Goal: Information Seeking & Learning: Learn about a topic

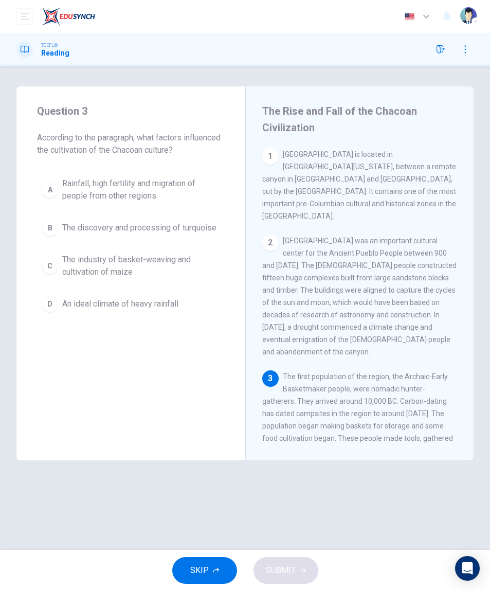
scroll to position [100, 0]
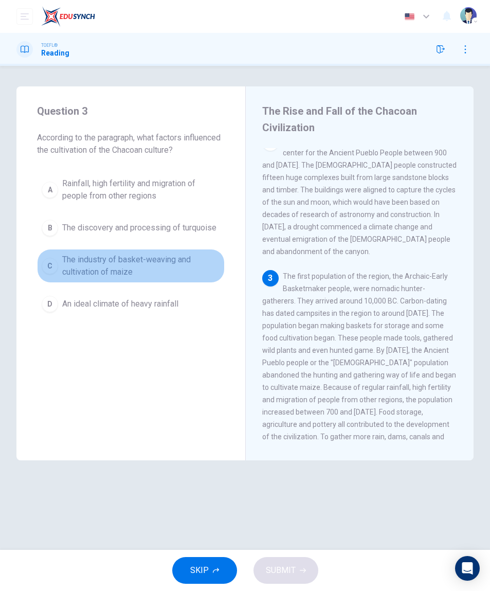
click at [203, 263] on span "The industry of basket-weaving and cultivation of maize" at bounding box center [141, 266] width 158 height 25
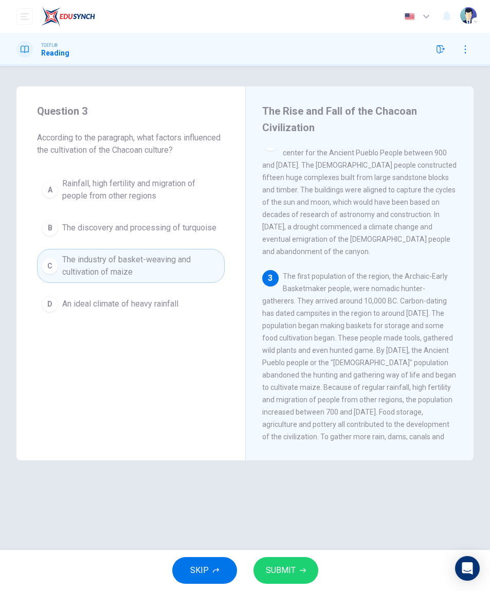
click at [300, 564] on button "SUBMIT" at bounding box center [286, 570] width 65 height 27
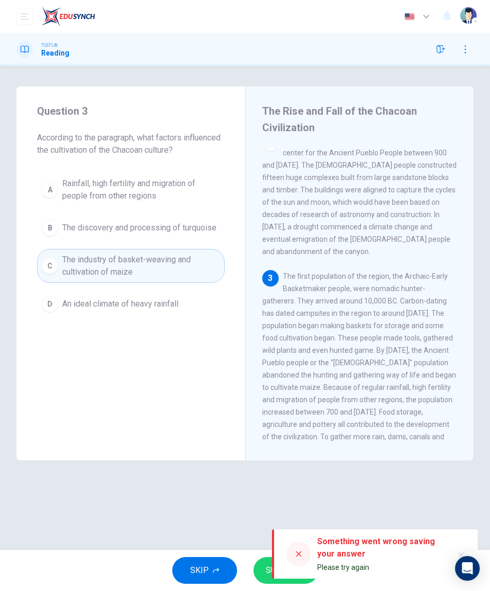
click at [298, 549] on div at bounding box center [298, 553] width 25 height 25
click at [297, 547] on div at bounding box center [298, 553] width 25 height 25
click at [264, 572] on button "SUBMIT" at bounding box center [286, 570] width 65 height 27
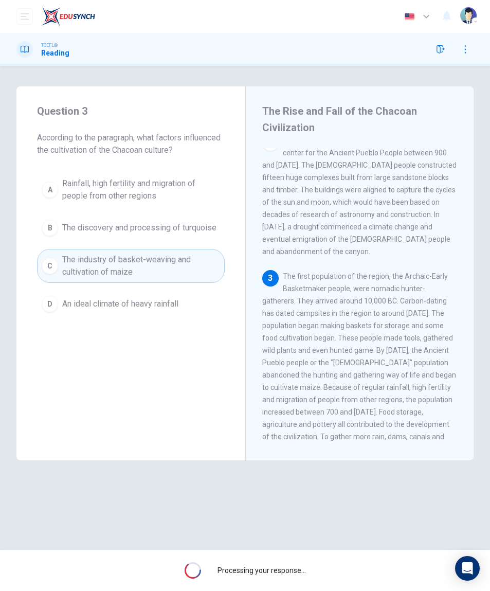
click at [272, 569] on span "Processing your response..." at bounding box center [262, 570] width 88 height 8
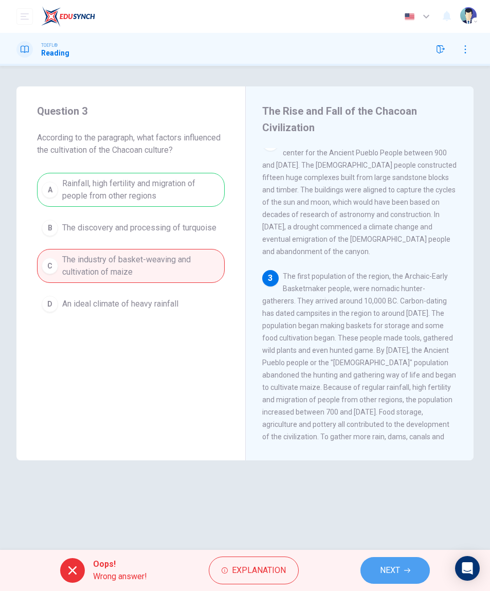
click at [376, 561] on button "NEXT" at bounding box center [394, 570] width 69 height 27
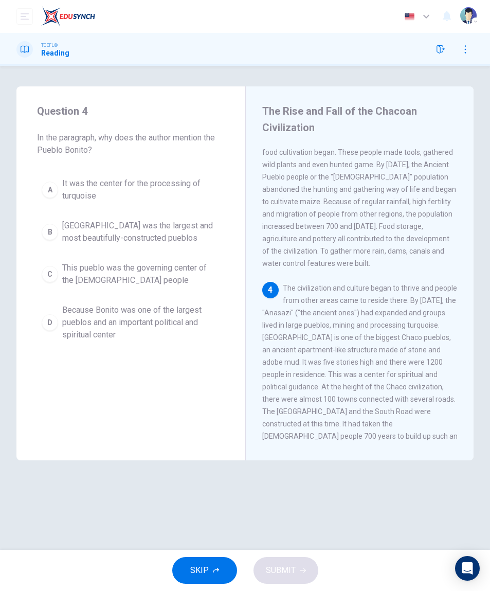
scroll to position [363, 0]
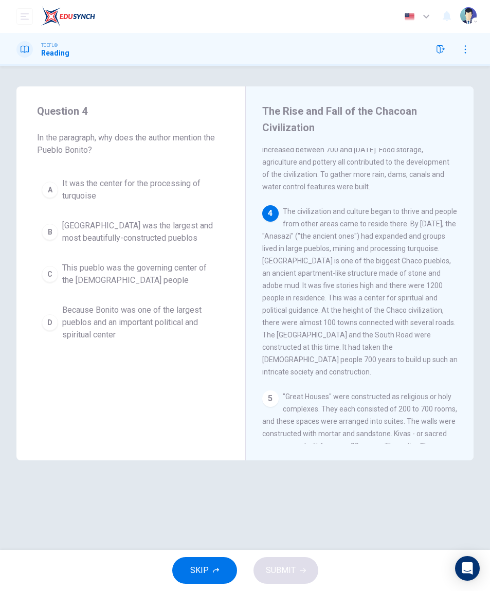
click at [176, 331] on span "Because Bonito was one of the largest pueblos and an important political and sp…" at bounding box center [141, 322] width 158 height 37
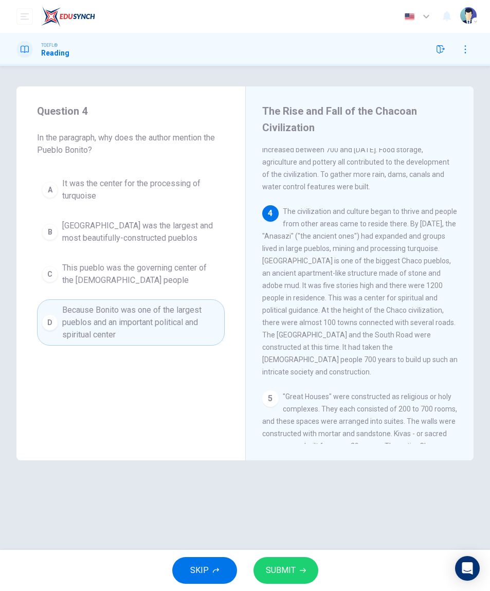
click at [296, 578] on button "SUBMIT" at bounding box center [286, 570] width 65 height 27
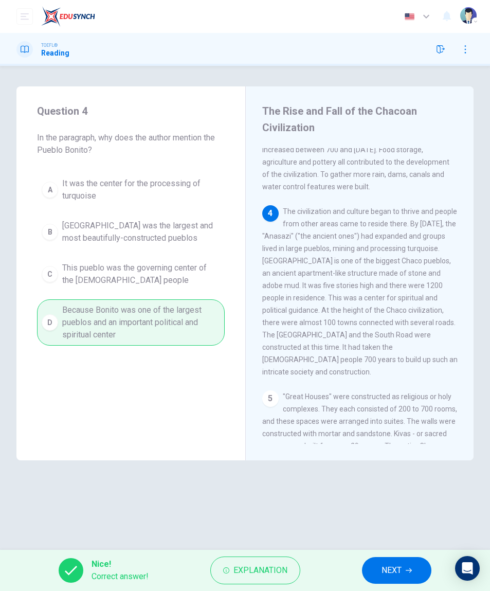
click at [393, 564] on span "NEXT" at bounding box center [392, 570] width 20 height 14
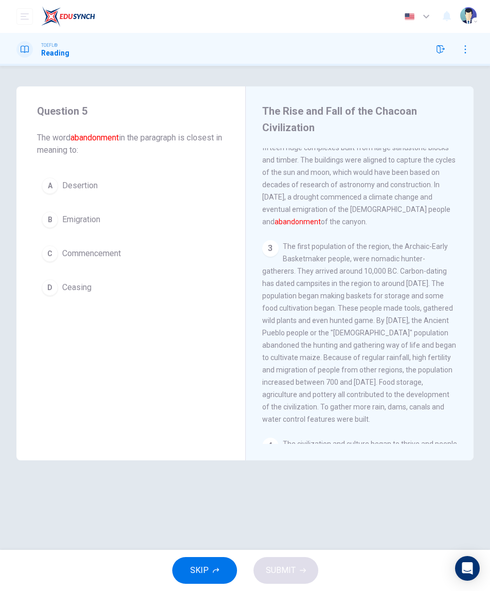
scroll to position [74, 0]
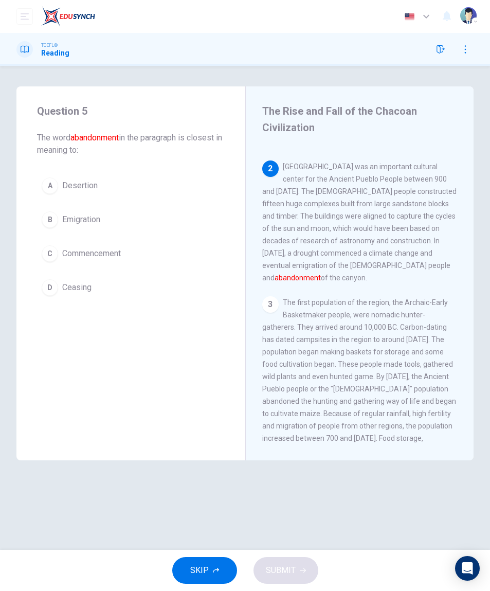
click at [197, 250] on button "C Commencement" at bounding box center [131, 254] width 188 height 26
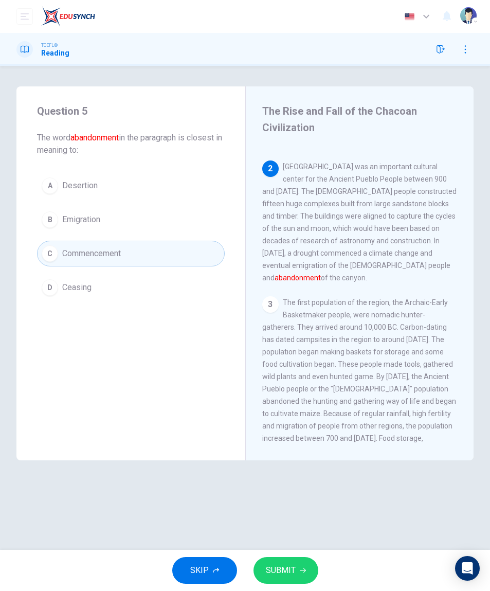
click at [297, 568] on button "SUBMIT" at bounding box center [286, 570] width 65 height 27
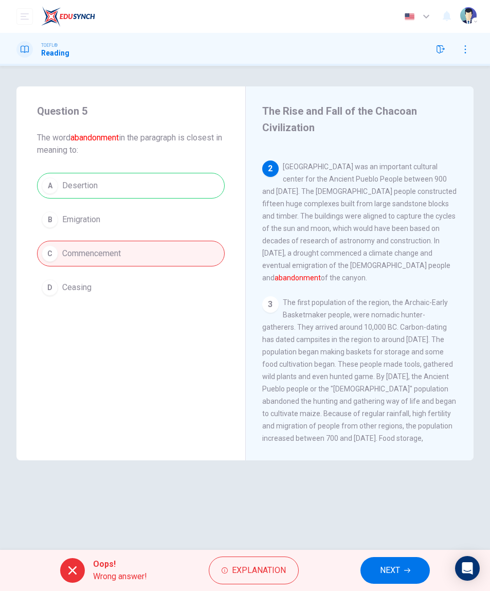
click at [400, 569] on span "NEXT" at bounding box center [390, 570] width 20 height 14
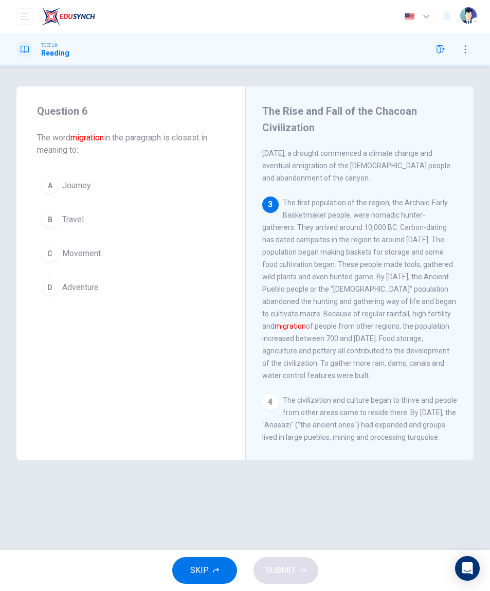
scroll to position [190, 0]
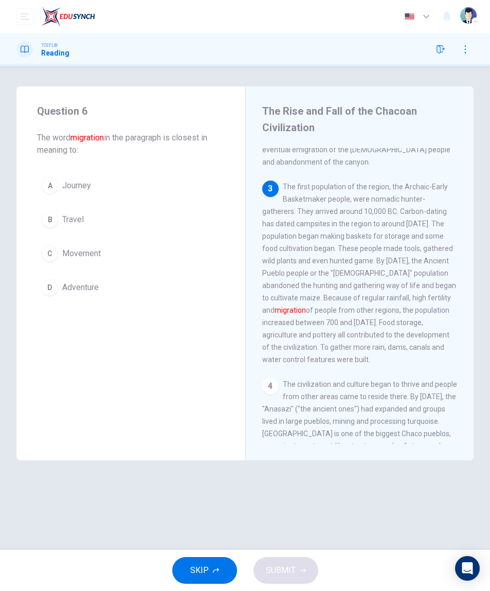
click at [201, 257] on button "C Movement" at bounding box center [131, 254] width 188 height 26
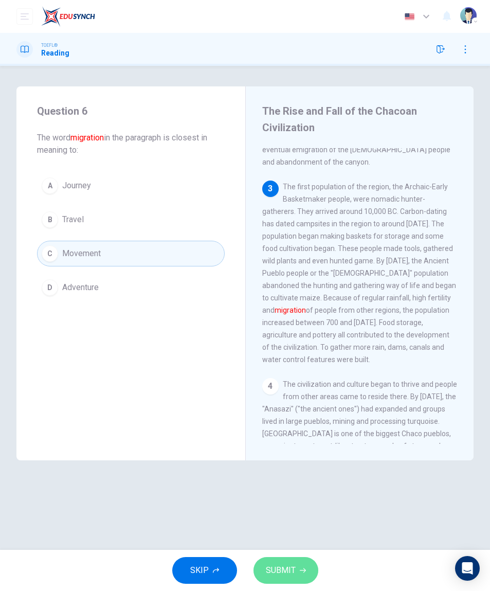
click at [306, 567] on button "SUBMIT" at bounding box center [286, 570] width 65 height 27
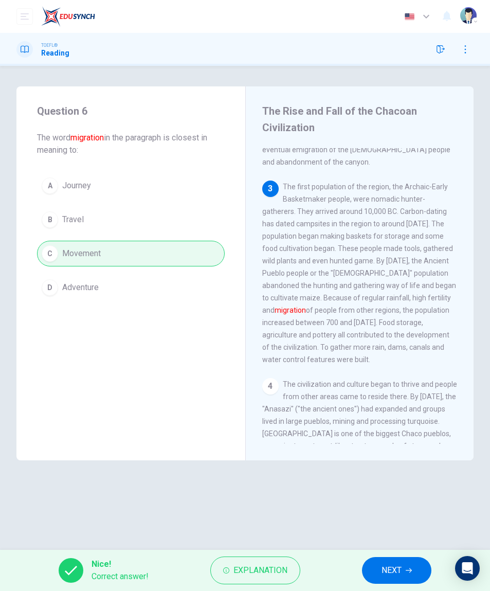
click at [379, 569] on button "NEXT" at bounding box center [396, 570] width 69 height 27
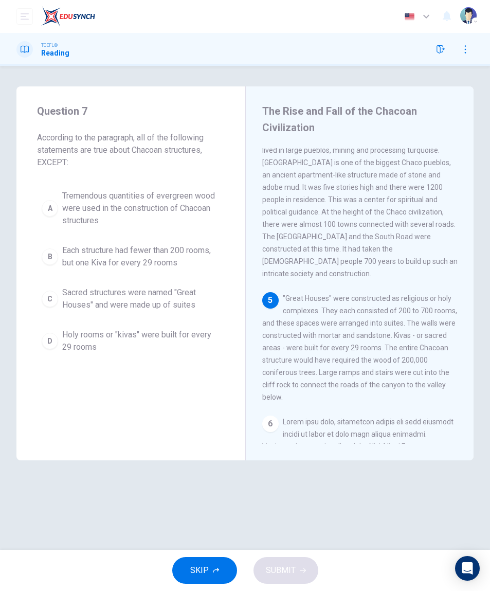
scroll to position [486, 0]
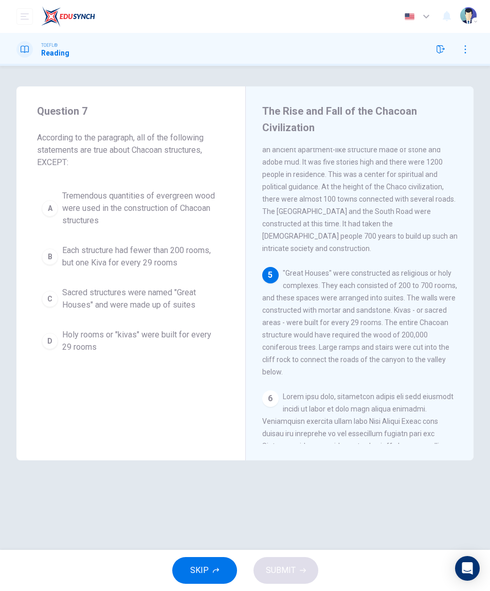
click at [182, 344] on span "Holy rooms or "kivas" were built for every 29 rooms" at bounding box center [141, 341] width 158 height 25
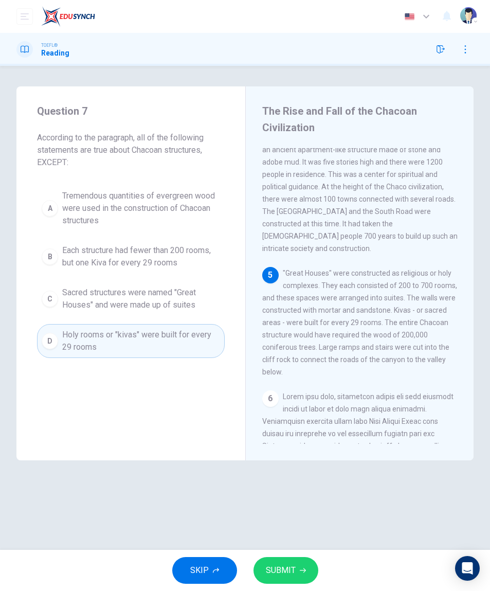
click at [296, 582] on button "SUBMIT" at bounding box center [286, 570] width 65 height 27
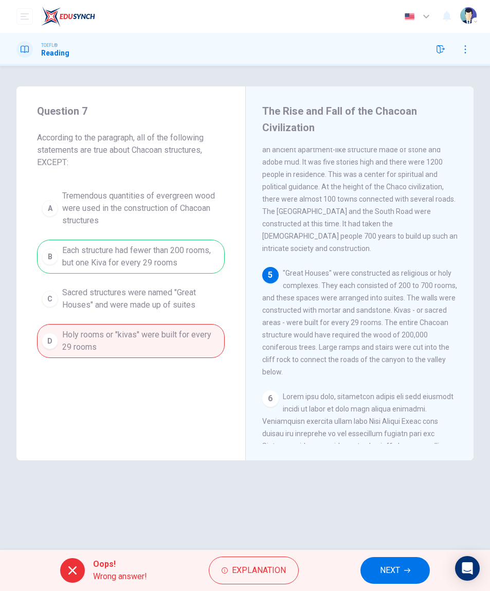
click at [379, 580] on button "NEXT" at bounding box center [394, 570] width 69 height 27
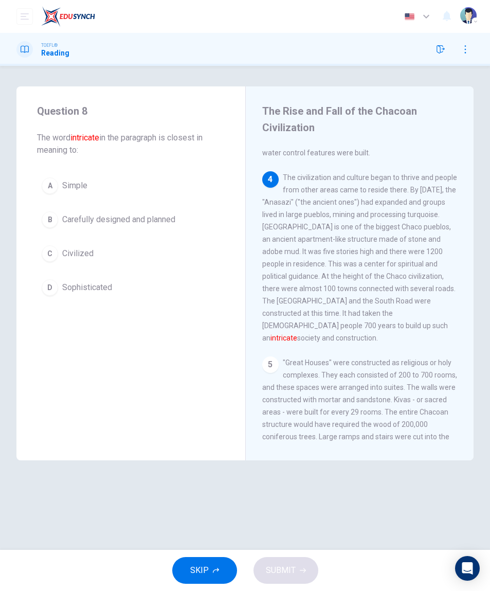
scroll to position [395, 0]
click at [204, 215] on button "B Carefully designed and planned" at bounding box center [131, 220] width 188 height 26
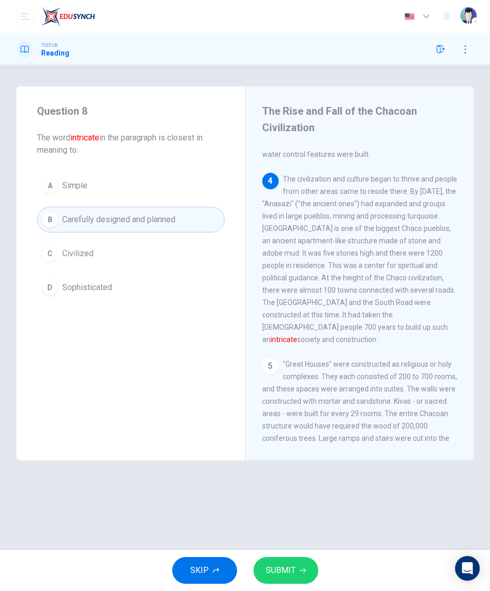
click at [297, 574] on button "SUBMIT" at bounding box center [286, 570] width 65 height 27
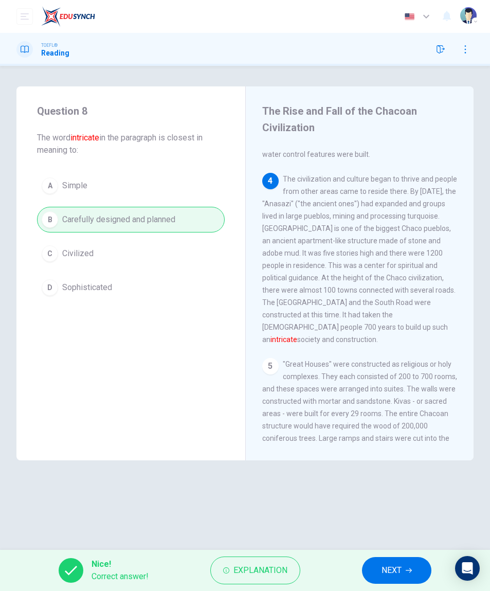
click at [383, 576] on span "NEXT" at bounding box center [392, 570] width 20 height 14
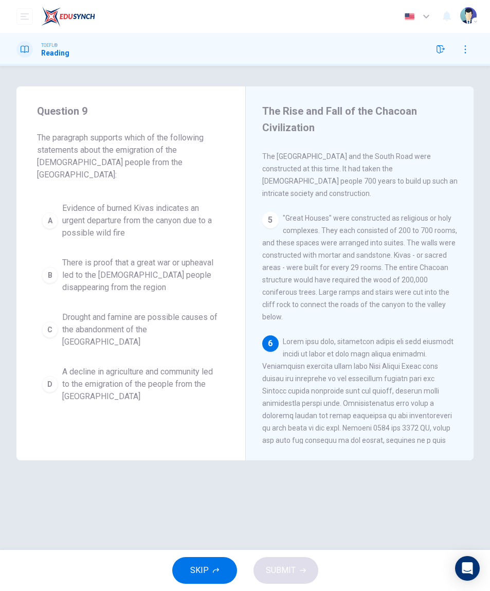
scroll to position [642, 0]
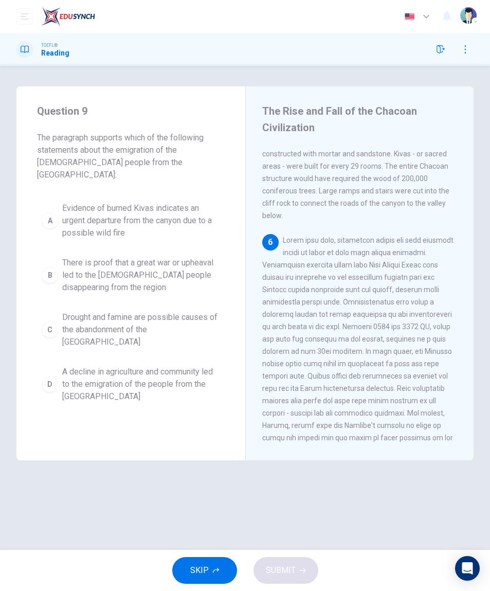
click at [394, 563] on div "SKIP SUBMIT" at bounding box center [245, 570] width 490 height 41
click at [183, 366] on span "A decline in agriculture and community led to the emigration of the people from…" at bounding box center [141, 384] width 158 height 37
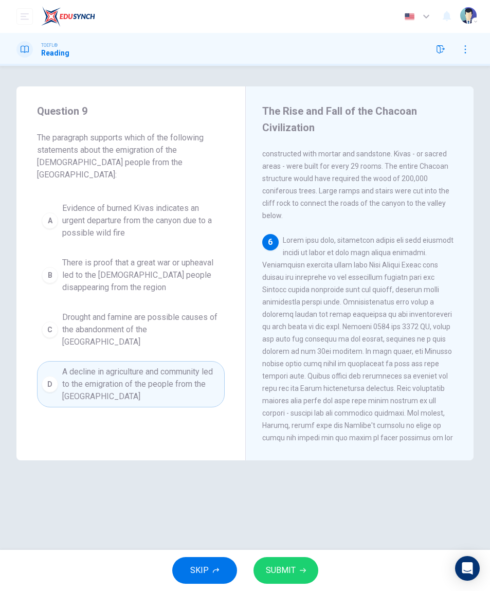
click at [202, 267] on span "There is proof that a great war or upheaval led to the Anasazi people disappear…" at bounding box center [141, 275] width 158 height 37
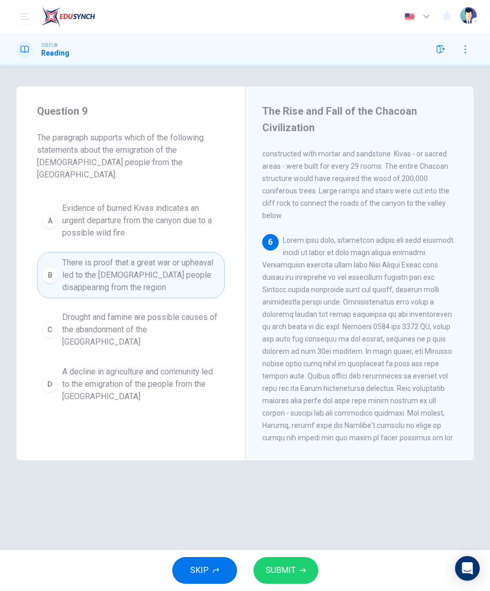
click at [282, 566] on span "SUBMIT" at bounding box center [281, 570] width 30 height 14
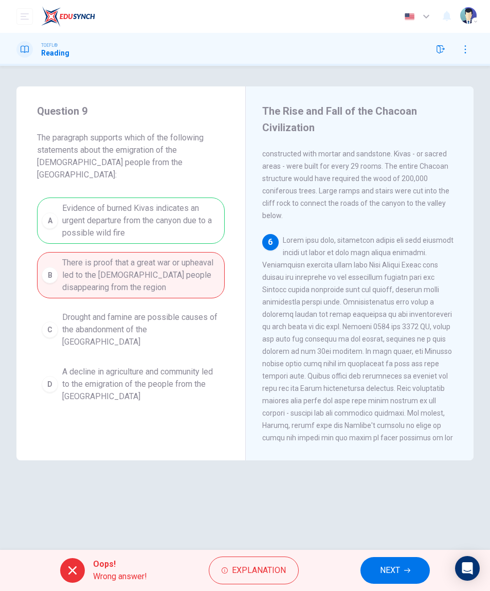
click at [392, 582] on button "NEXT" at bounding box center [394, 570] width 69 height 27
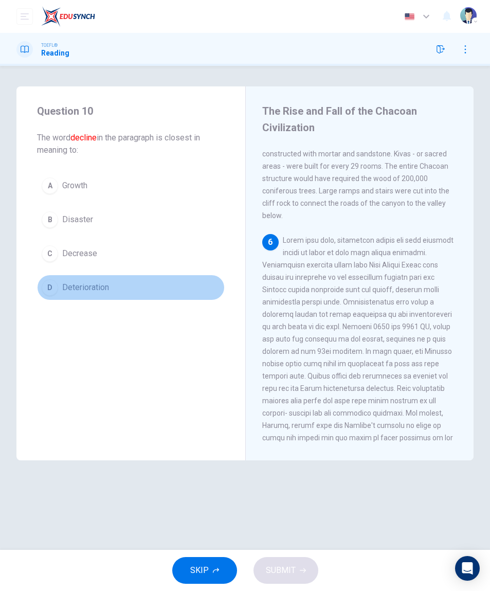
click at [175, 289] on button "D Deterioration" at bounding box center [131, 288] width 188 height 26
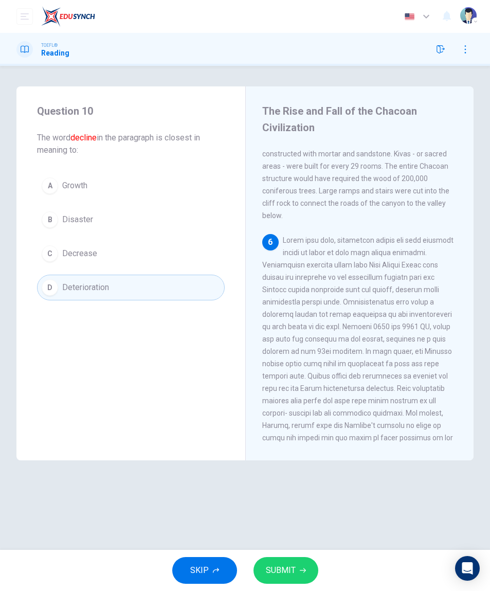
click at [300, 571] on icon "button" at bounding box center [303, 570] width 6 height 6
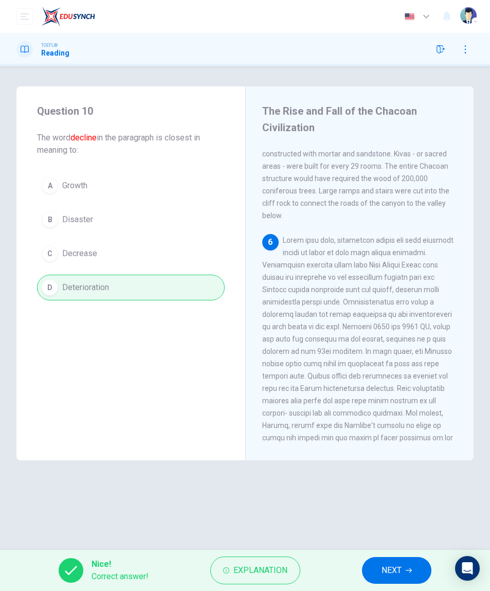
click at [409, 565] on button "NEXT" at bounding box center [396, 570] width 69 height 27
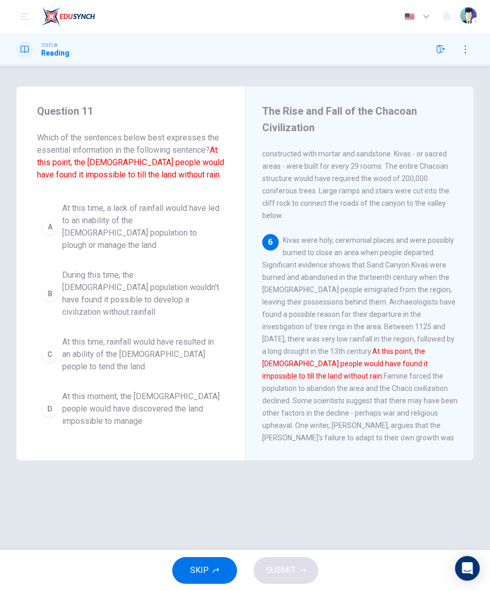
click at [209, 208] on span "At this time, a lack of rainfall would have led to an inability of the Anasazi …" at bounding box center [141, 226] width 158 height 49
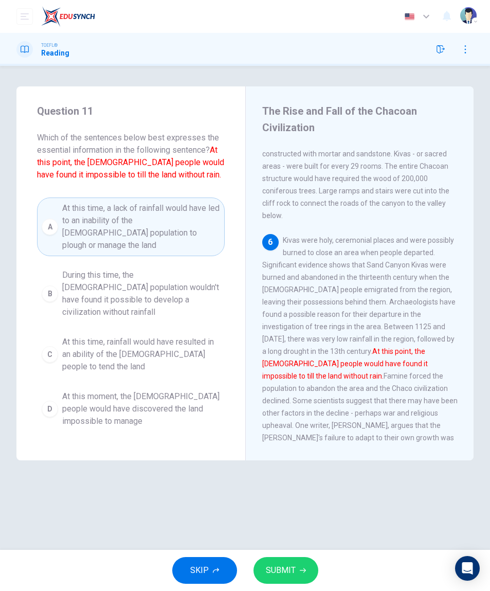
click at [301, 569] on icon "button" at bounding box center [303, 570] width 6 height 6
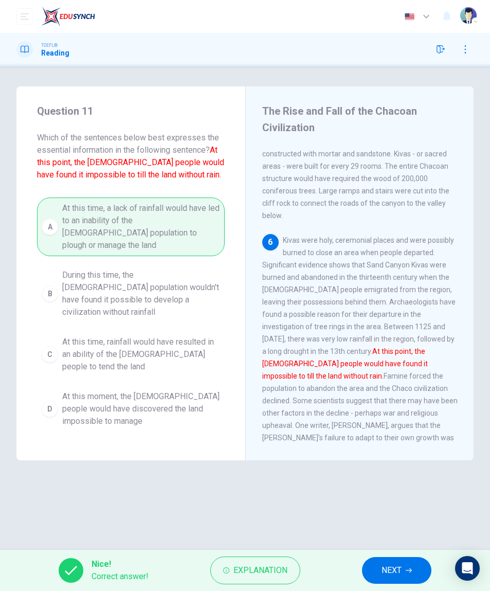
click at [403, 573] on button "NEXT" at bounding box center [396, 570] width 69 height 27
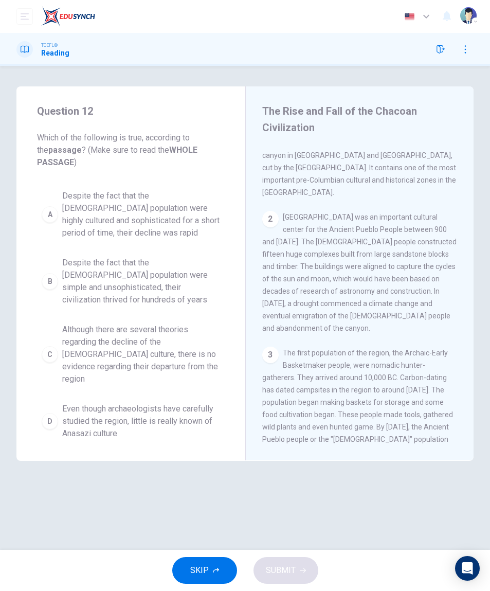
scroll to position [0, 0]
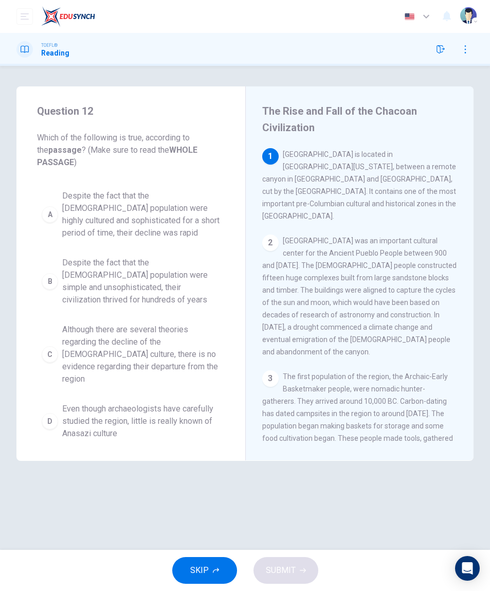
click at [198, 342] on span "Although there are several theories regarding the decline of the Anasazi cultur…" at bounding box center [141, 354] width 158 height 62
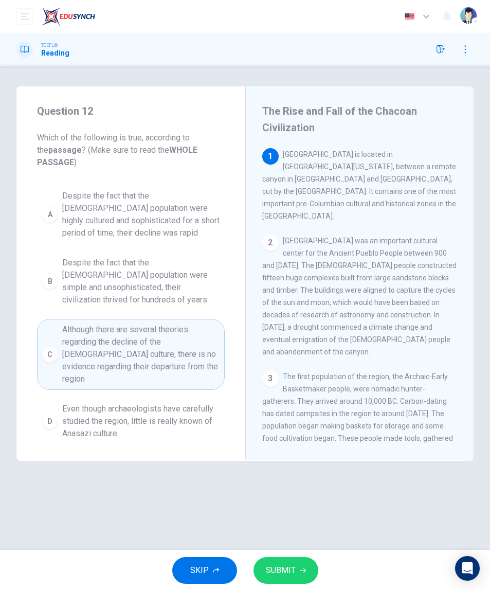
click at [304, 563] on button "SUBMIT" at bounding box center [286, 570] width 65 height 27
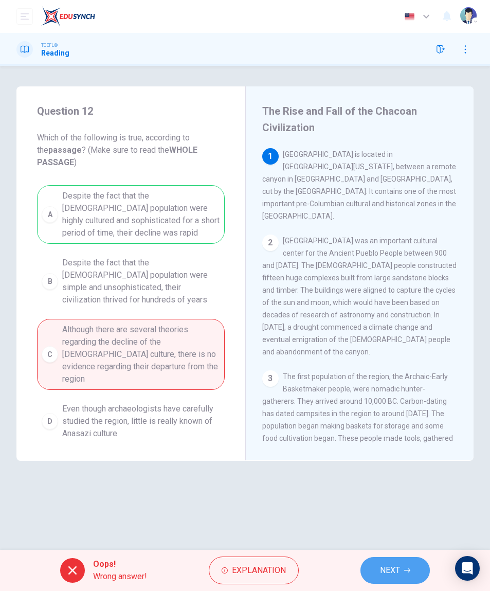
click at [380, 566] on span "NEXT" at bounding box center [390, 570] width 20 height 14
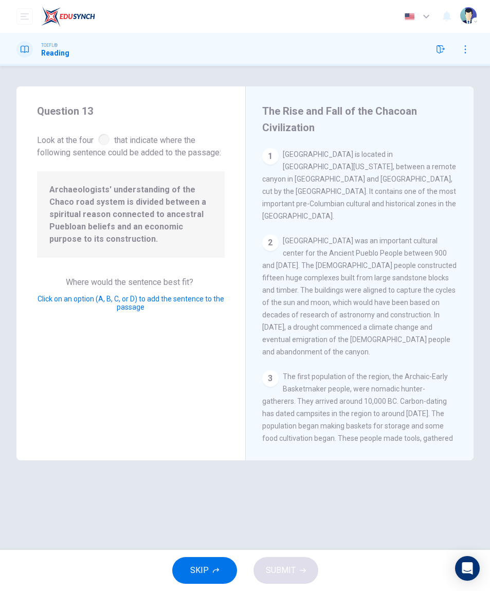
scroll to position [379, 0]
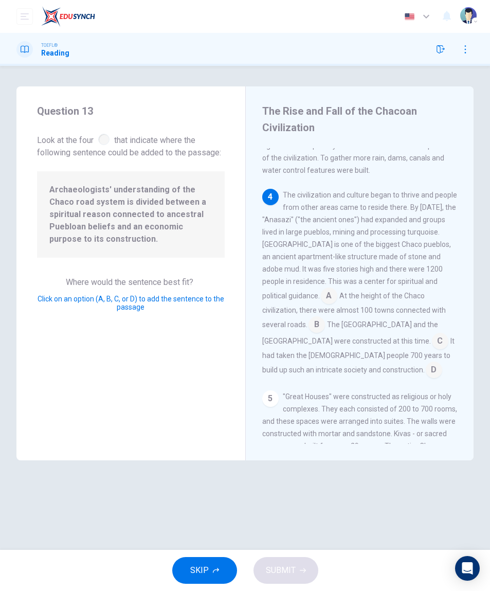
click at [321, 288] on input at bounding box center [329, 296] width 16 height 16
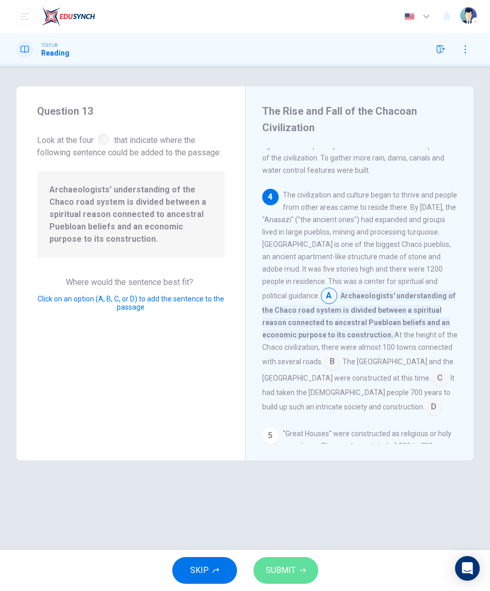
click at [306, 565] on button "SUBMIT" at bounding box center [286, 570] width 65 height 27
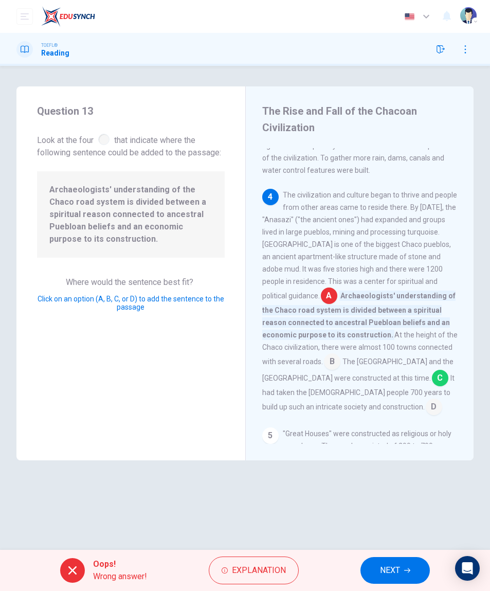
click at [401, 579] on button "NEXT" at bounding box center [394, 570] width 69 height 27
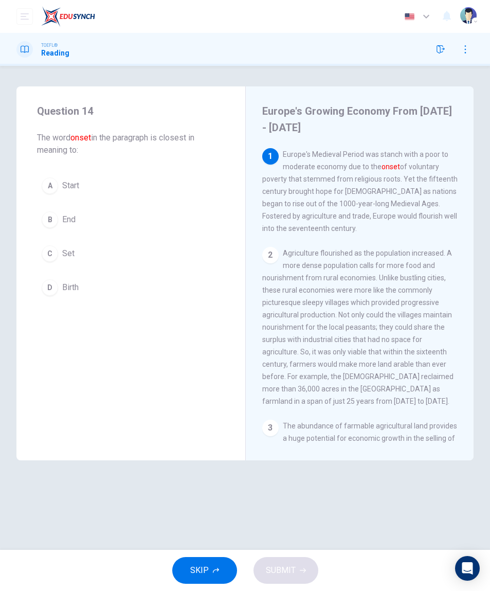
click at [435, 52] on button "button" at bounding box center [440, 49] width 16 height 16
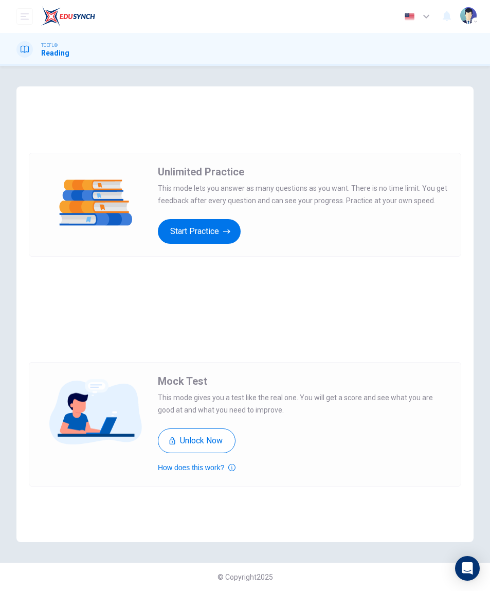
click at [228, 220] on button "Start Practice" at bounding box center [199, 231] width 83 height 25
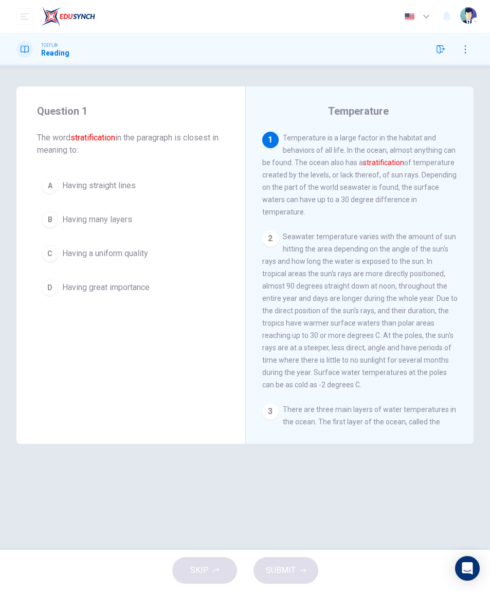
click at [206, 207] on button "B Having many layers" at bounding box center [131, 220] width 188 height 26
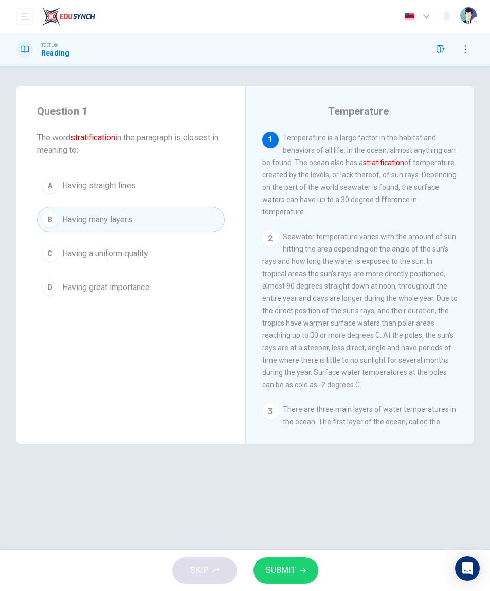
click at [301, 578] on button "SUBMIT" at bounding box center [286, 570] width 65 height 27
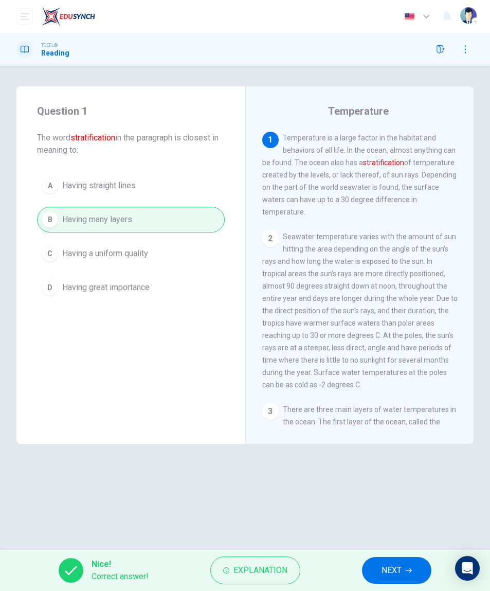
click at [423, 567] on button "NEXT" at bounding box center [396, 570] width 69 height 27
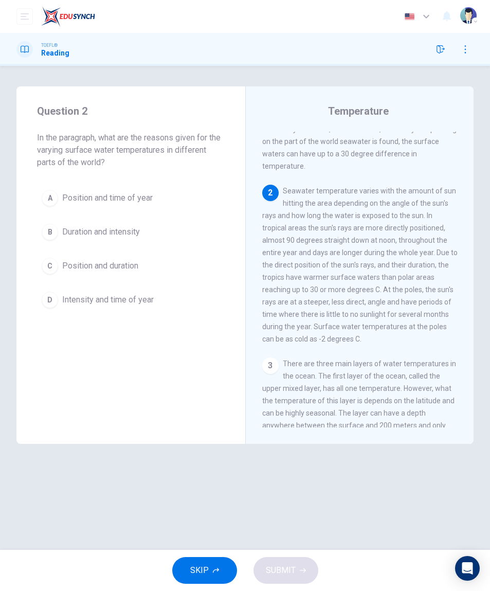
scroll to position [54, 0]
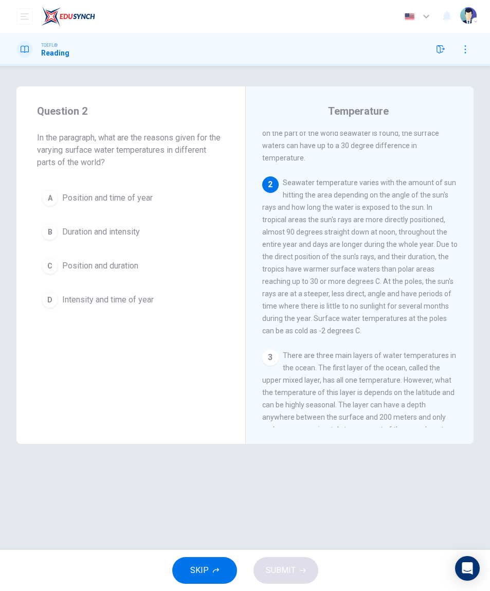
click at [190, 273] on button "C Position and duration" at bounding box center [131, 266] width 188 height 26
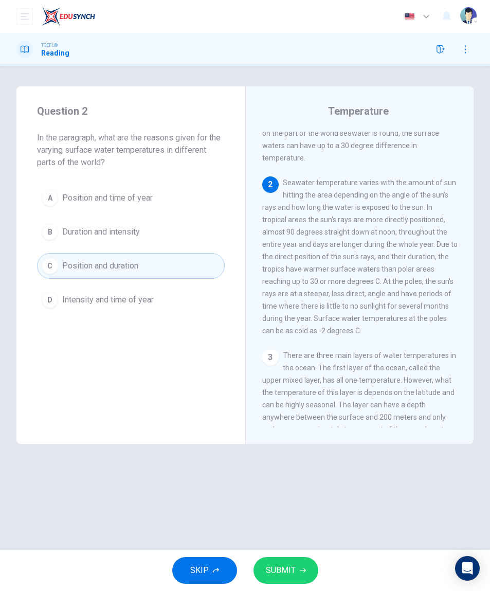
click at [213, 186] on button "A Position and time of year" at bounding box center [131, 198] width 188 height 26
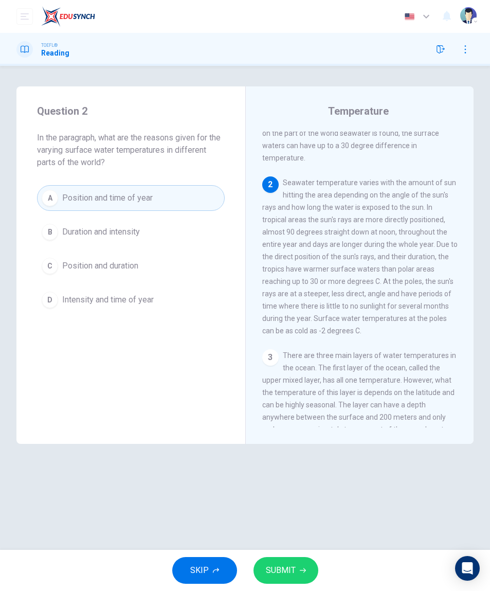
click at [308, 576] on button "SUBMIT" at bounding box center [286, 570] width 65 height 27
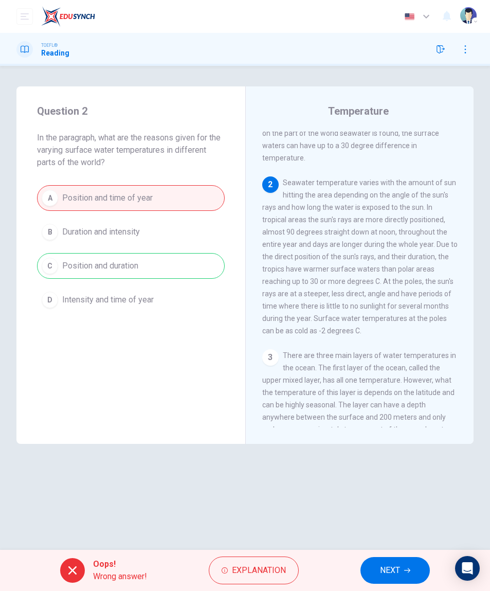
click at [404, 565] on button "NEXT" at bounding box center [394, 570] width 69 height 27
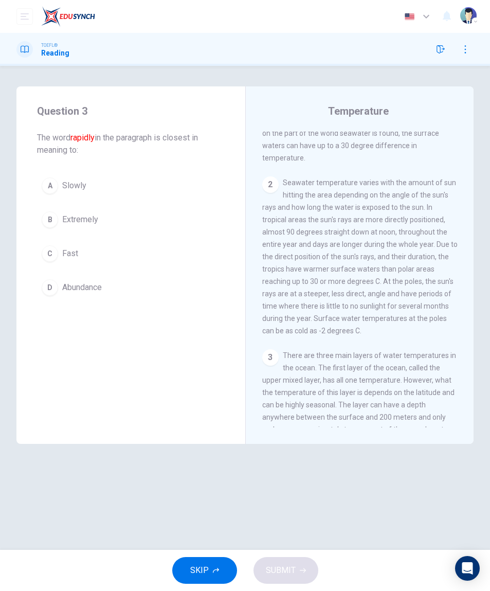
scroll to position [251, 0]
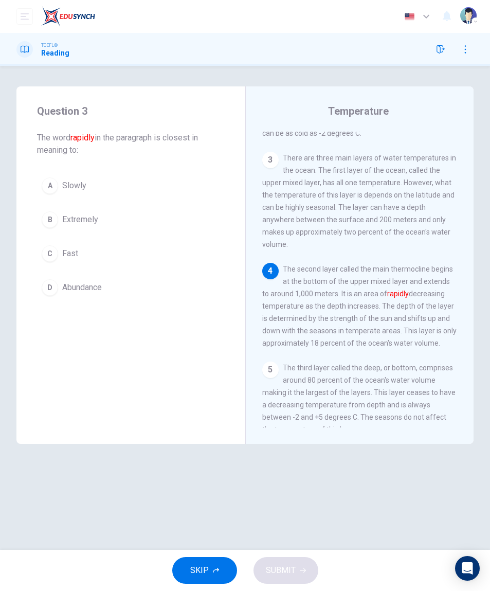
click at [169, 244] on button "C Fast" at bounding box center [131, 254] width 188 height 26
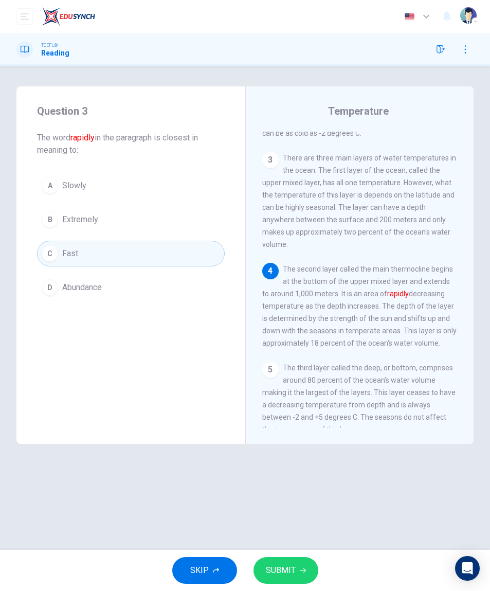
click at [291, 579] on button "SUBMIT" at bounding box center [286, 570] width 65 height 27
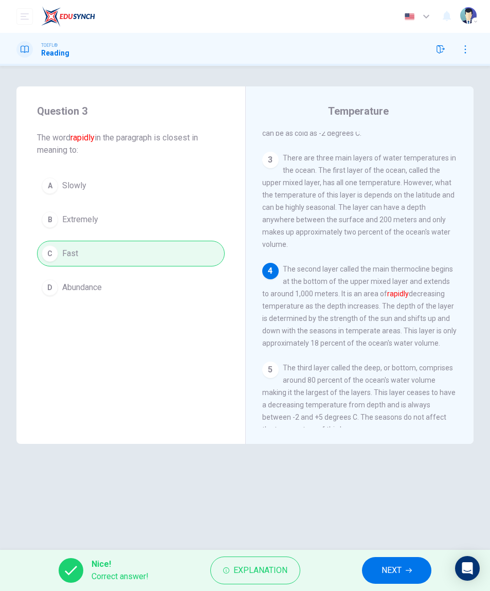
click at [408, 563] on button "NEXT" at bounding box center [396, 570] width 69 height 27
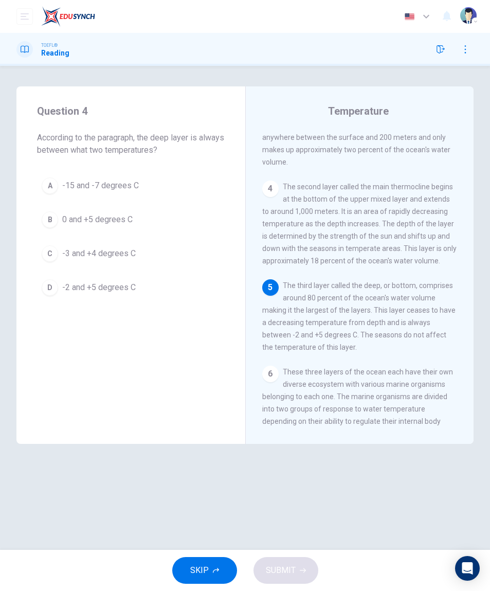
scroll to position [338, 0]
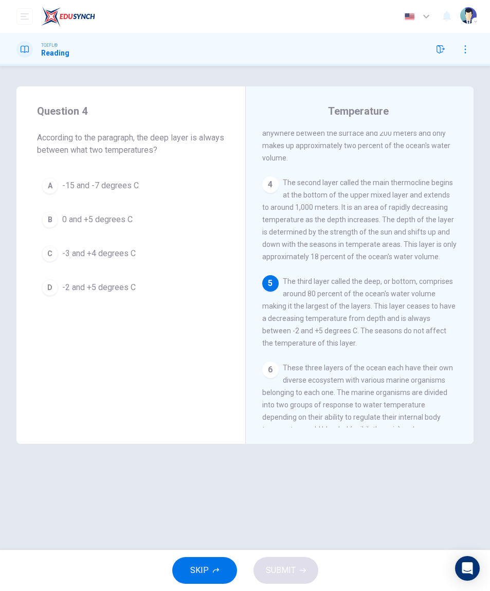
click at [162, 277] on button "D -2 and +5 degrees C" at bounding box center [131, 288] width 188 height 26
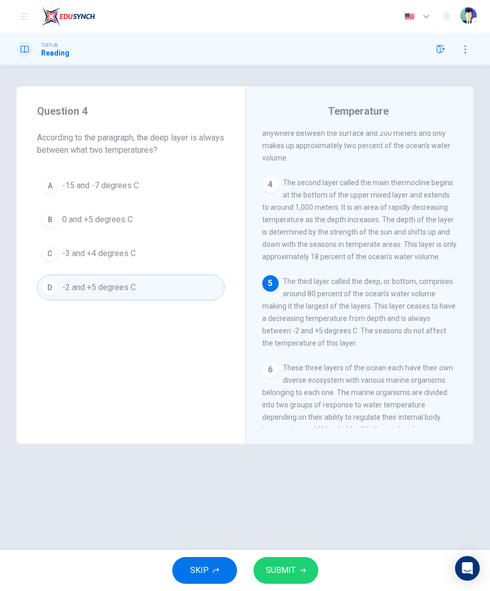
click at [308, 570] on button "SUBMIT" at bounding box center [286, 570] width 65 height 27
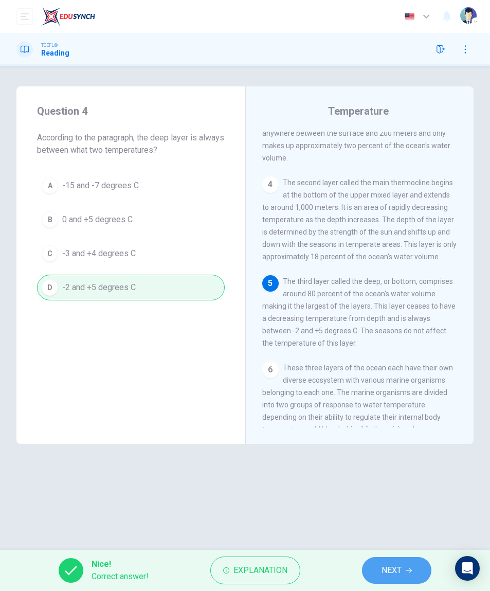
click at [396, 572] on span "NEXT" at bounding box center [392, 570] width 20 height 14
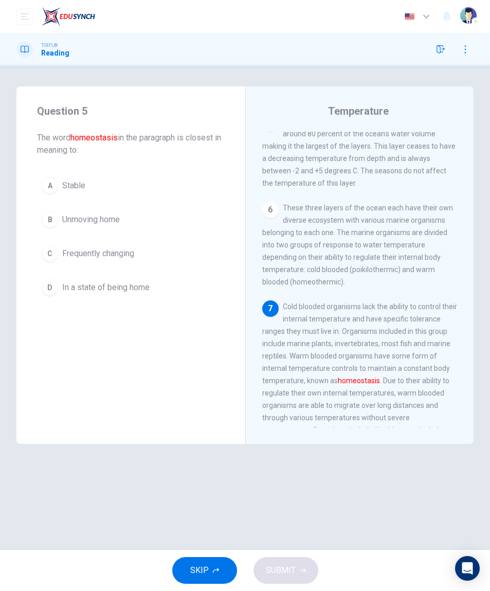
scroll to position [605, 0]
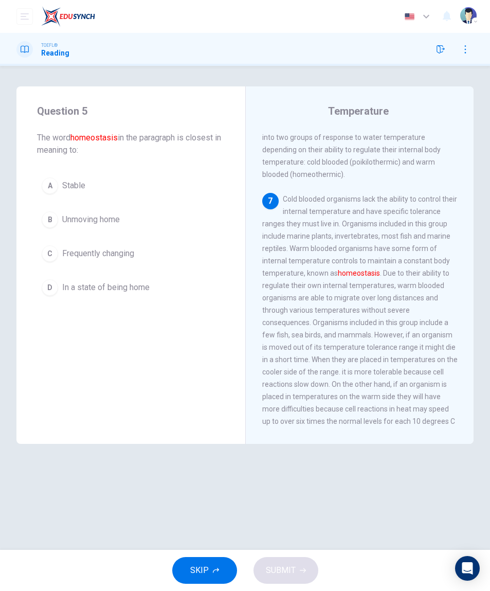
click at [485, 380] on div "Question 5 The word homeostasis in the paragraph is closest in meaning to: A St…" at bounding box center [245, 307] width 490 height 443
click at [240, 462] on div "Question 5 The word homeostasis in the paragraph is closest in meaning to: A St…" at bounding box center [245, 307] width 490 height 443
click at [191, 297] on button "D In a state of being home" at bounding box center [131, 288] width 188 height 26
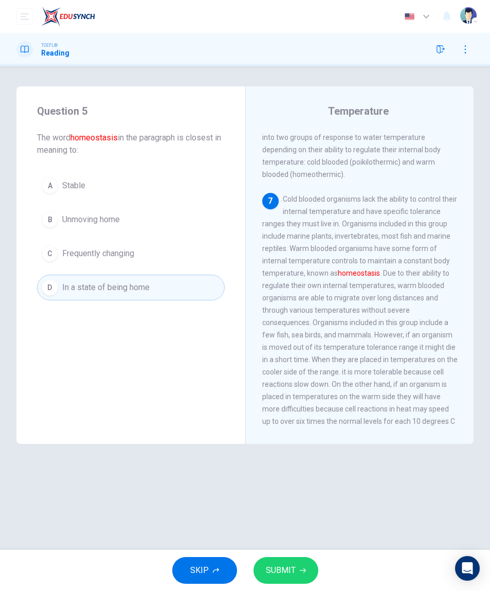
click at [280, 572] on span "SUBMIT" at bounding box center [281, 570] width 30 height 14
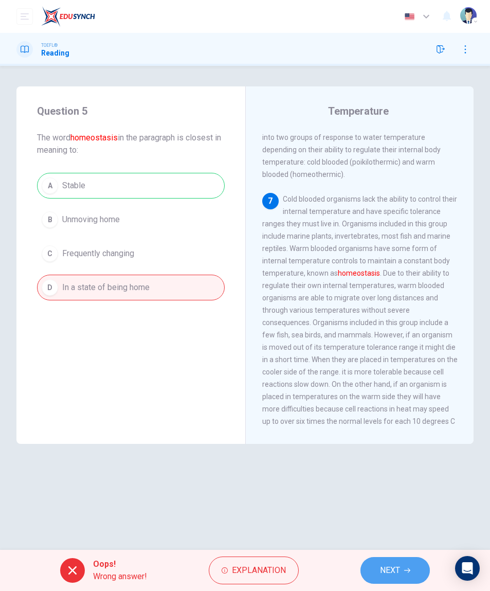
click at [404, 578] on button "NEXT" at bounding box center [394, 570] width 69 height 27
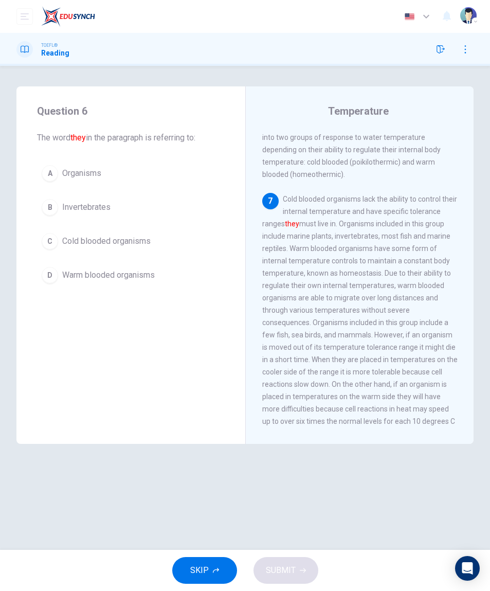
click at [170, 241] on button "C Cold blooded organisms" at bounding box center [131, 241] width 188 height 26
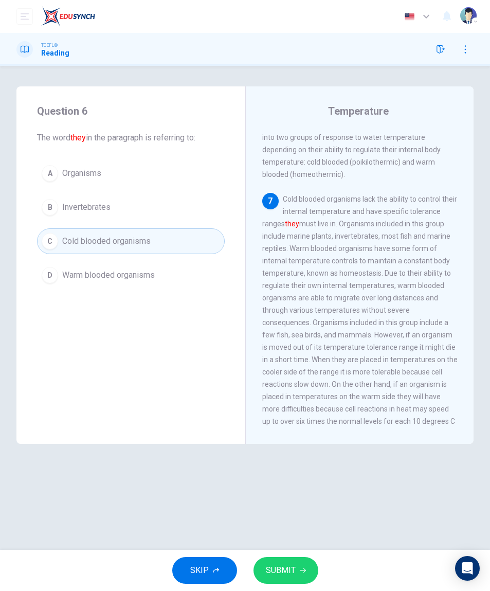
click at [301, 579] on button "SUBMIT" at bounding box center [286, 570] width 65 height 27
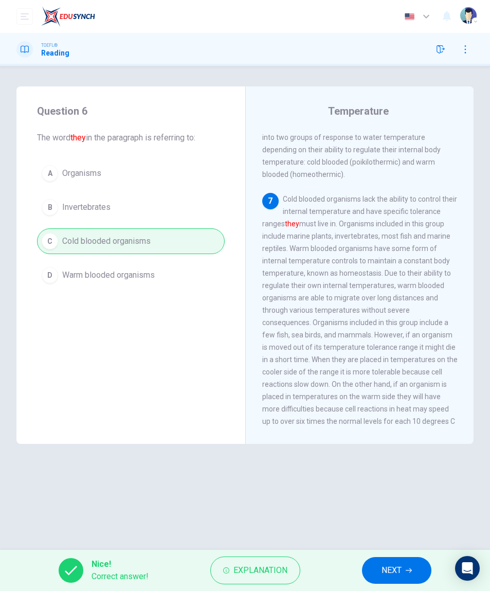
click at [388, 580] on button "NEXT" at bounding box center [396, 570] width 69 height 27
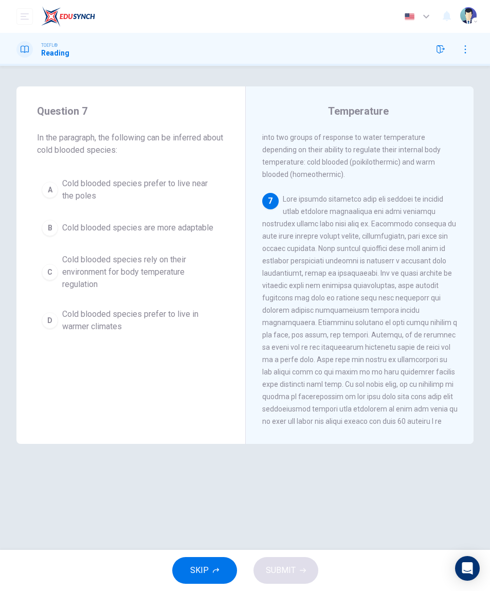
click at [221, 286] on button "C Cold blooded species rely on their environment for body temperature regulation" at bounding box center [131, 272] width 188 height 46
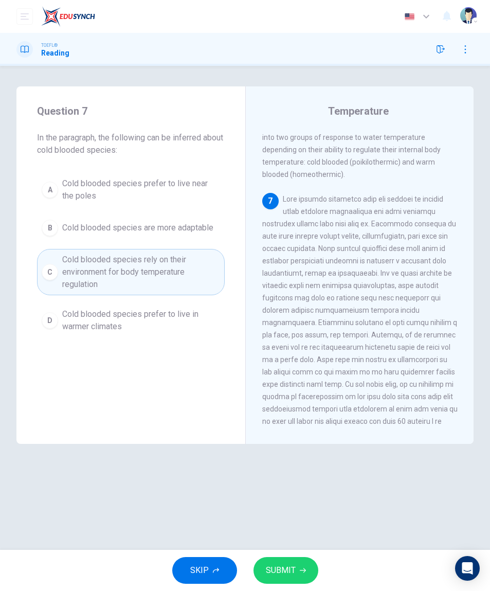
click at [304, 576] on button "SUBMIT" at bounding box center [286, 570] width 65 height 27
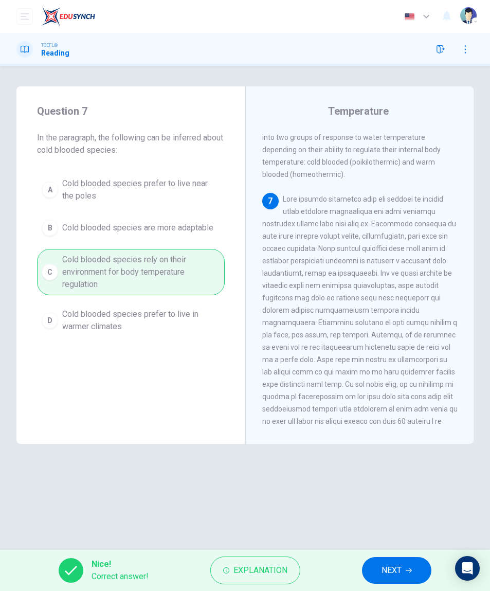
click at [404, 576] on button "NEXT" at bounding box center [396, 570] width 69 height 27
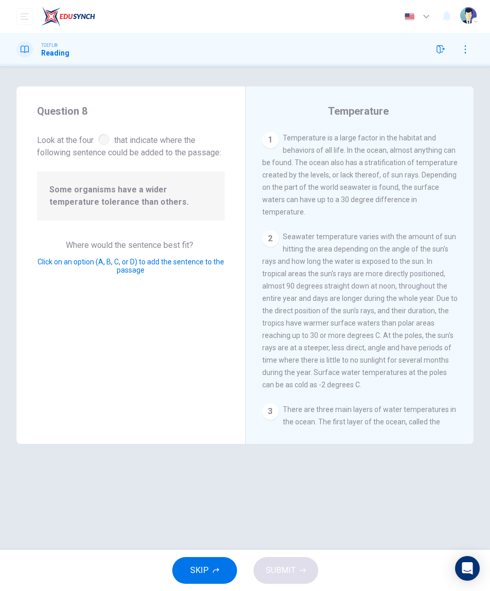
scroll to position [622, 0]
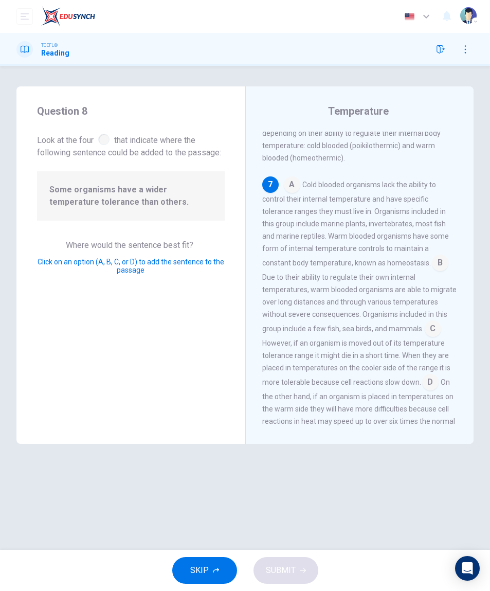
click at [425, 321] on input at bounding box center [433, 329] width 16 height 16
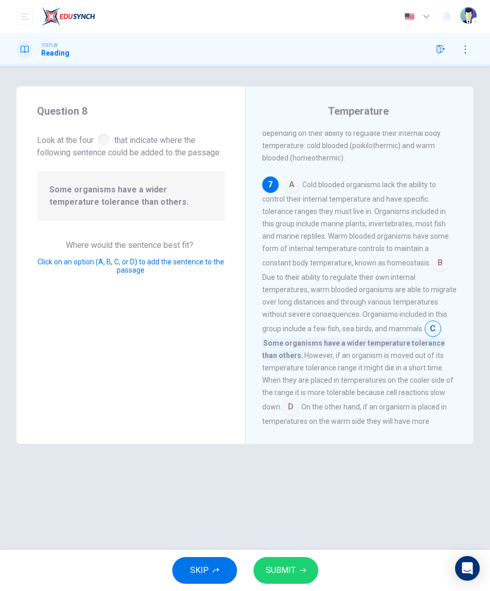
click at [285, 569] on span "SUBMIT" at bounding box center [281, 570] width 30 height 14
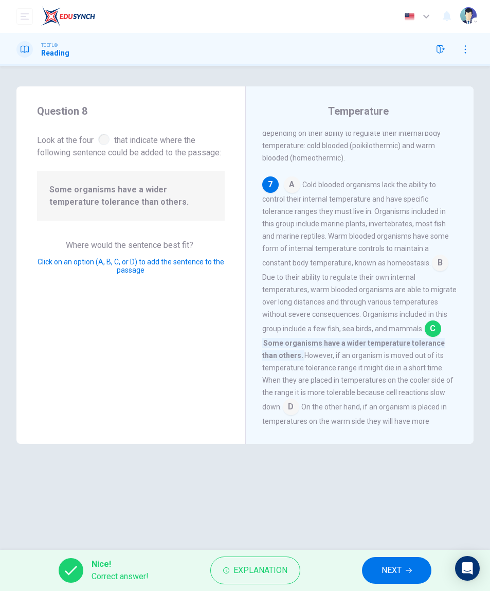
click at [387, 568] on span "NEXT" at bounding box center [392, 570] width 20 height 14
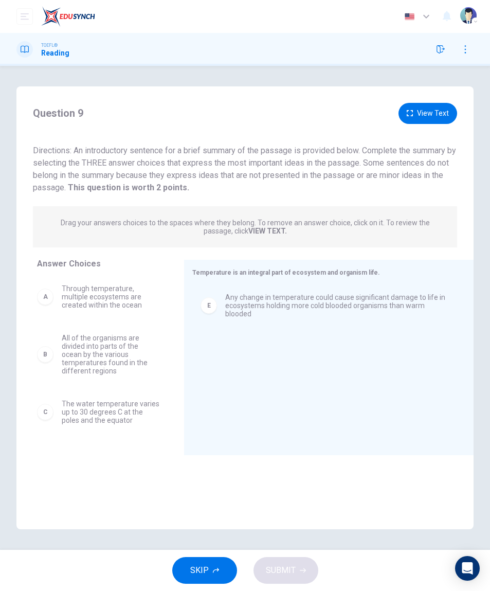
scroll to position [105, 0]
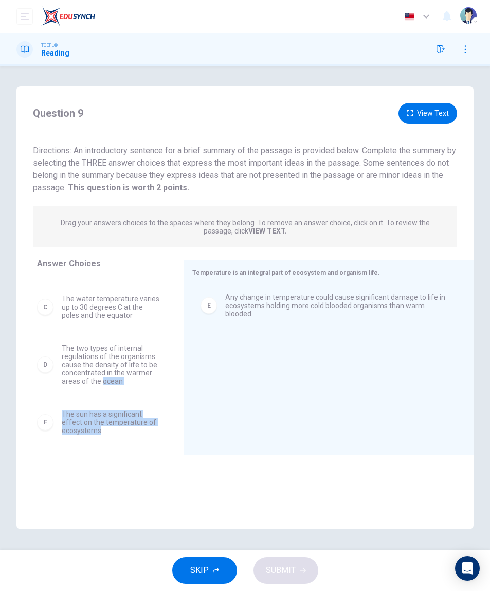
click at [156, 308] on span "The water temperature varies up to 30 degrees C at the poles and the equator" at bounding box center [111, 307] width 98 height 25
click at [112, 344] on span "The two types of internal regulations of the organisms cause the density of lif…" at bounding box center [111, 364] width 98 height 41
click at [269, 360] on div "E Any change in temperature could cause significant damage to life in ecosystem…" at bounding box center [324, 354] width 265 height 138
click at [268, 360] on div "E Any change in temperature could cause significant damage to life in ecosystem…" at bounding box center [324, 354] width 265 height 138
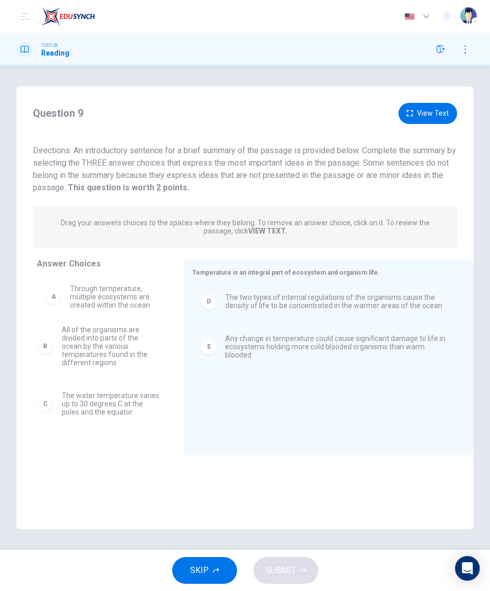
scroll to position [0, 0]
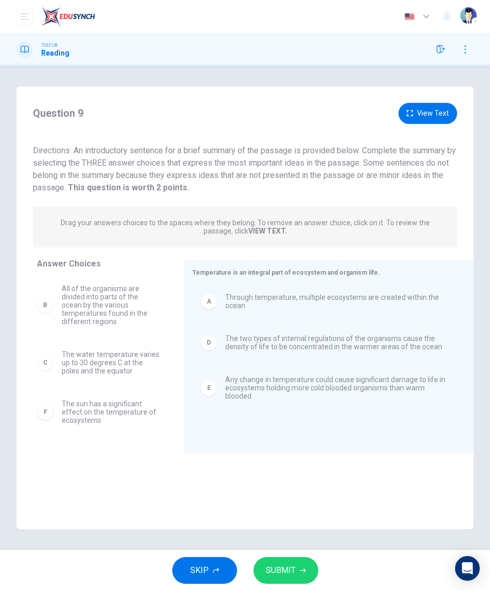
click at [283, 564] on span "SUBMIT" at bounding box center [281, 570] width 30 height 14
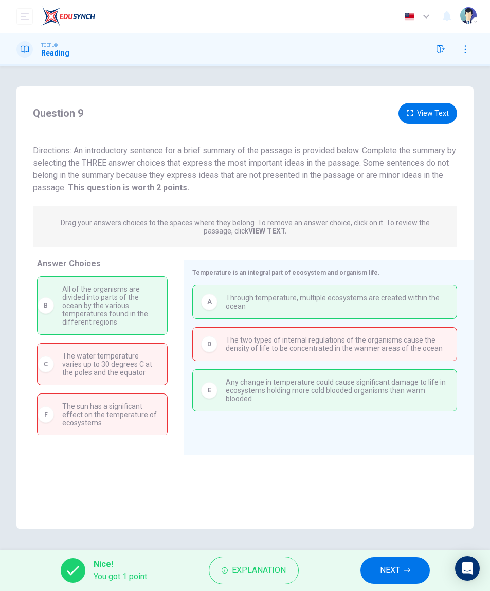
click at [400, 563] on span "NEXT" at bounding box center [390, 570] width 20 height 14
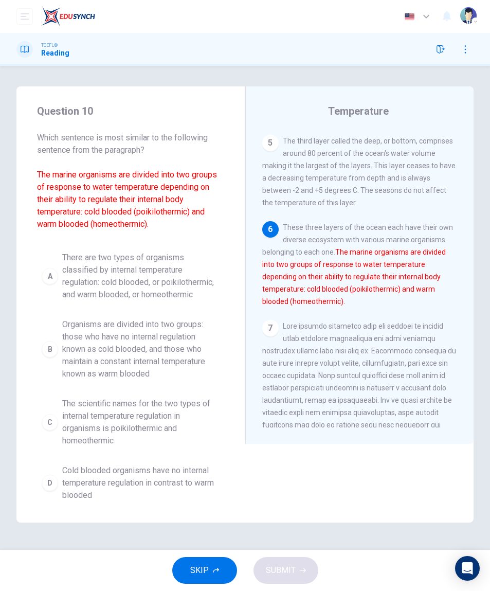
scroll to position [478, 0]
click at [97, 287] on span "There are two types of organisms classified by internal temperature regulation:…" at bounding box center [141, 275] width 158 height 49
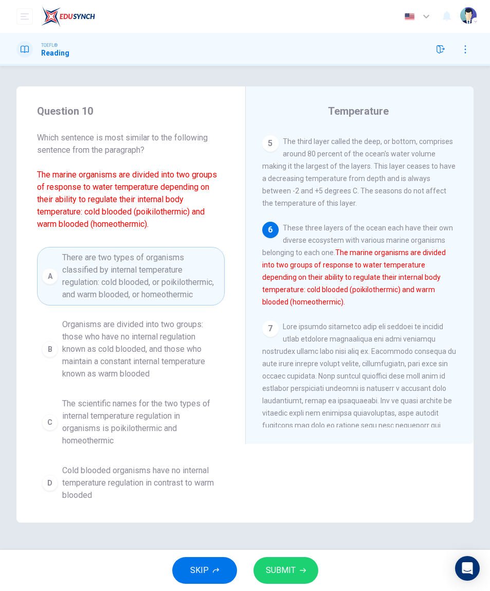
click at [276, 572] on span "SUBMIT" at bounding box center [281, 570] width 30 height 14
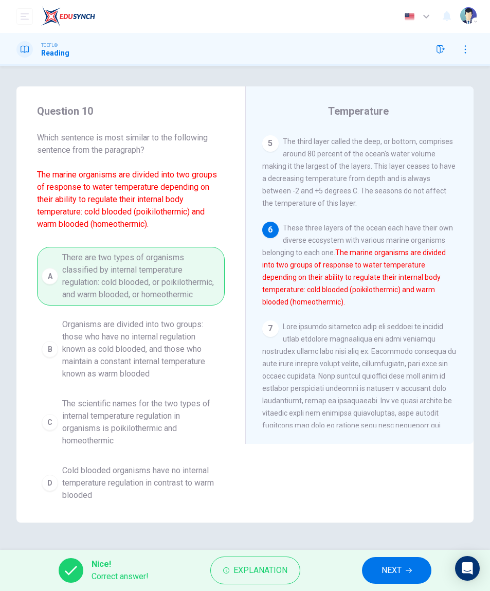
click at [395, 566] on span "NEXT" at bounding box center [392, 570] width 20 height 14
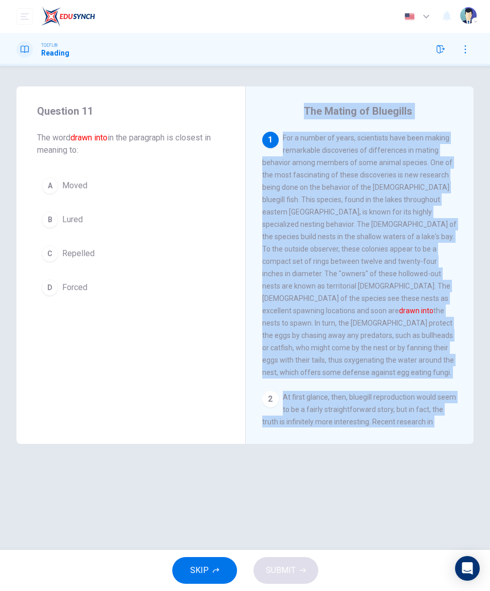
click at [331, 78] on div "Question 11 The word drawn into in the paragraph is closest in meaning to: A Mo…" at bounding box center [245, 308] width 490 height 484
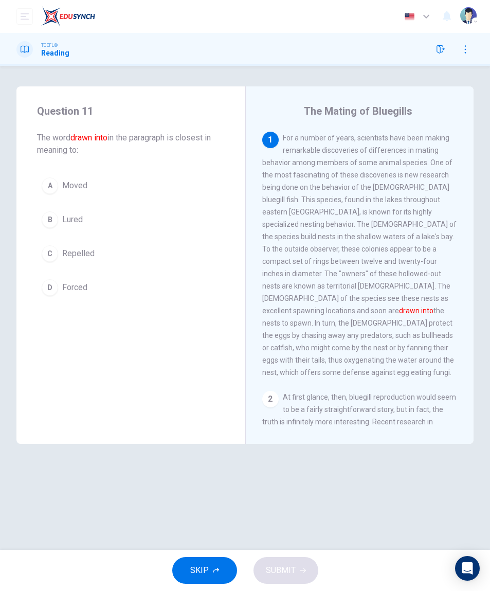
click at [64, 187] on span "Moved" at bounding box center [74, 185] width 25 height 12
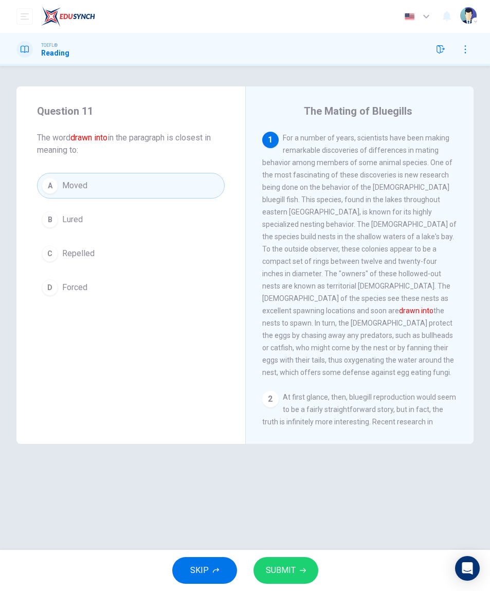
click at [279, 583] on button "SUBMIT" at bounding box center [286, 570] width 65 height 27
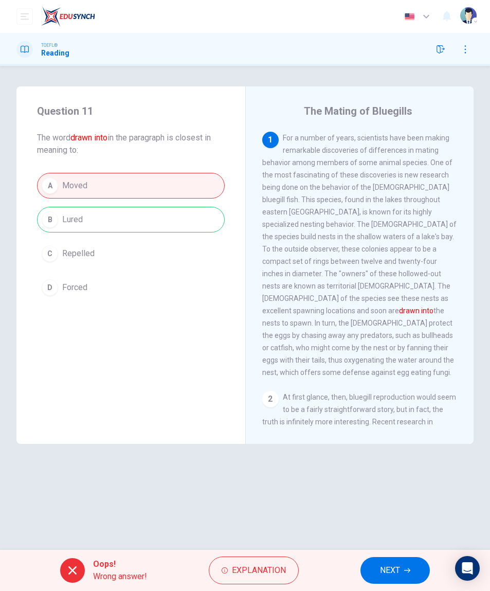
click at [373, 564] on button "NEXT" at bounding box center [394, 570] width 69 height 27
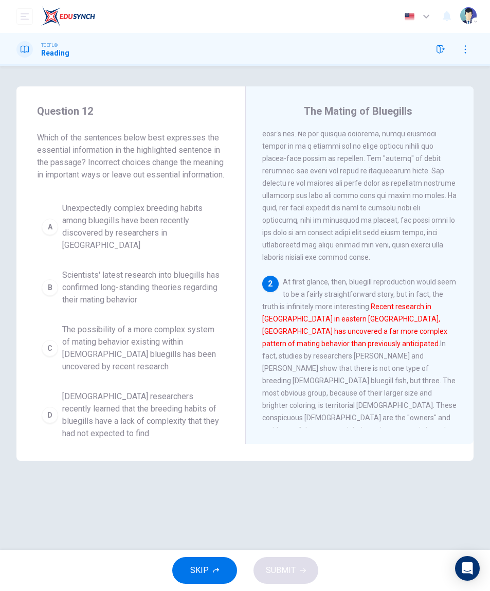
scroll to position [105, 0]
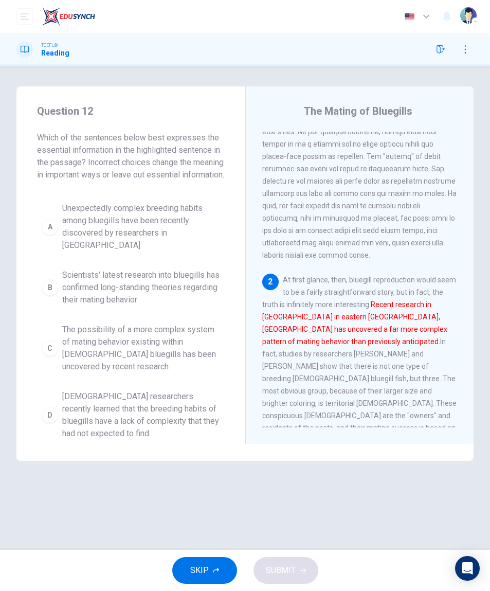
click at [77, 233] on span "Unexpectedly complex breeding habits among bluegills have been recently discove…" at bounding box center [141, 226] width 158 height 49
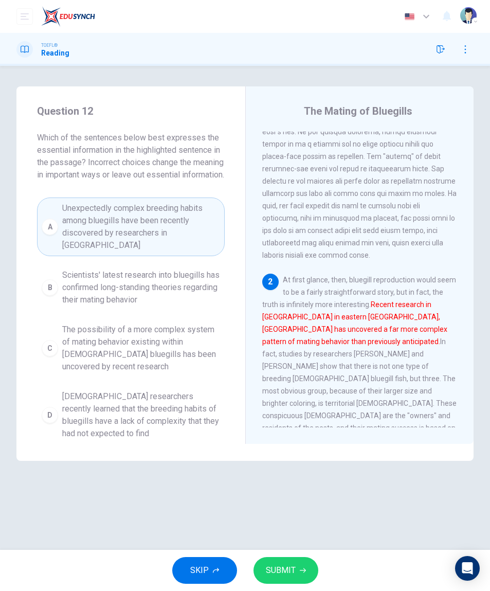
click at [267, 576] on span "SUBMIT" at bounding box center [281, 570] width 30 height 14
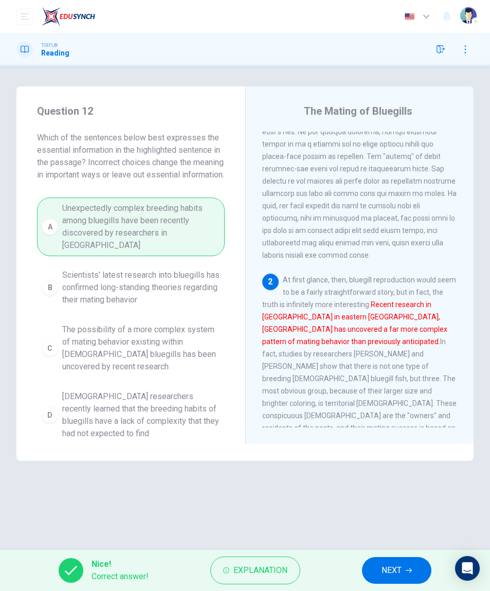
click at [379, 565] on button "NEXT" at bounding box center [396, 570] width 69 height 27
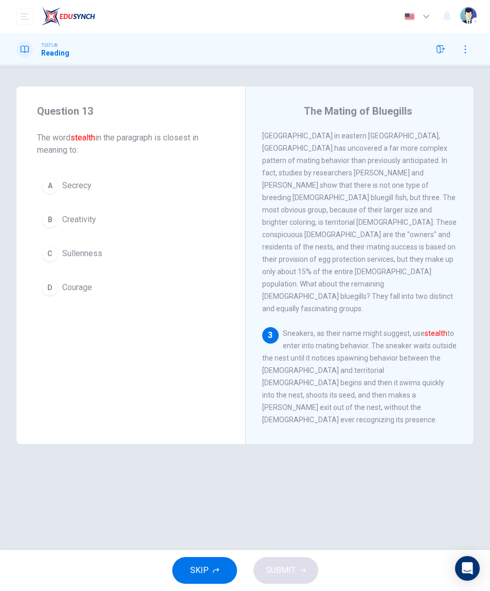
scroll to position [288, 0]
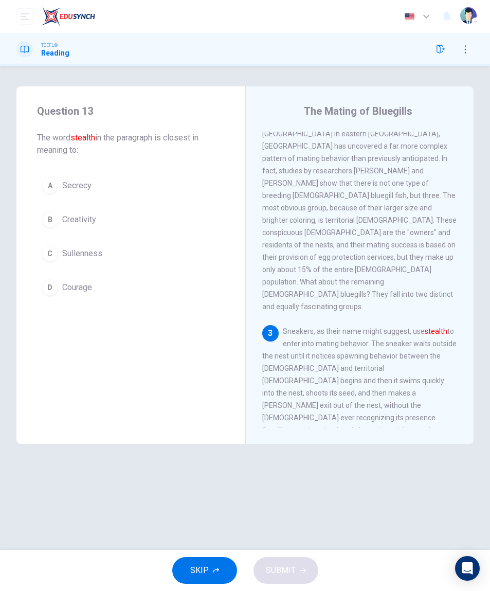
click at [73, 211] on button "B Creativity" at bounding box center [131, 220] width 188 height 26
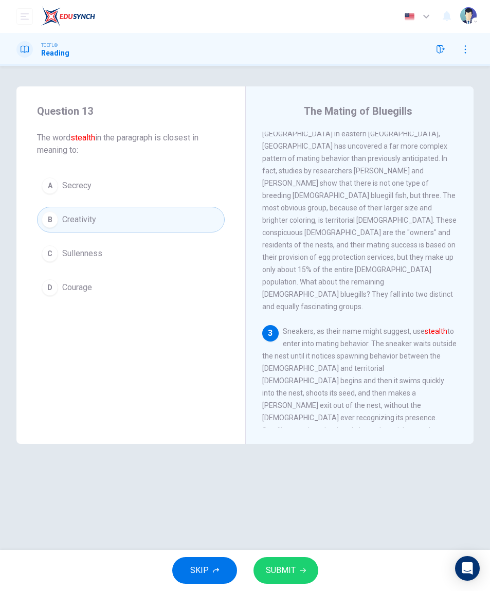
click at [286, 576] on span "SUBMIT" at bounding box center [281, 570] width 30 height 14
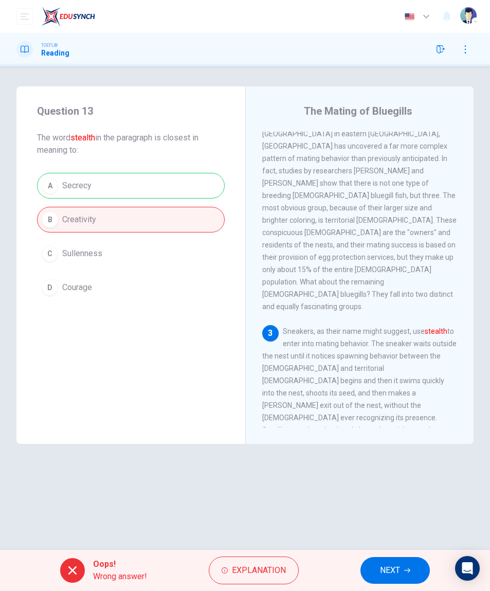
click at [390, 558] on button "NEXT" at bounding box center [394, 570] width 69 height 27
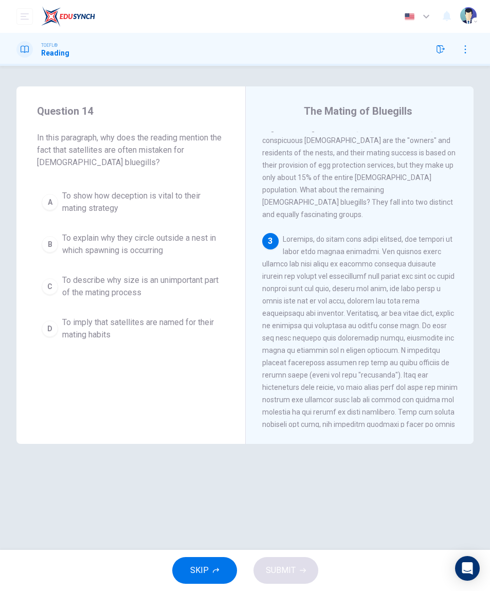
scroll to position [382, 0]
click at [67, 248] on span "To explain why they circle outside a nest in which spawning is occurring" at bounding box center [141, 244] width 158 height 25
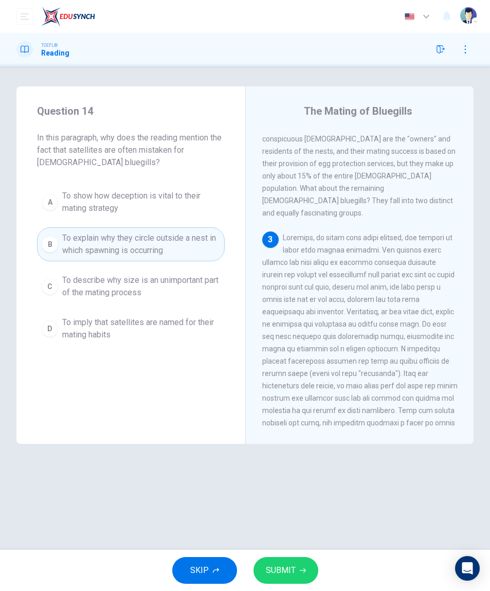
click at [280, 576] on span "SUBMIT" at bounding box center [281, 570] width 30 height 14
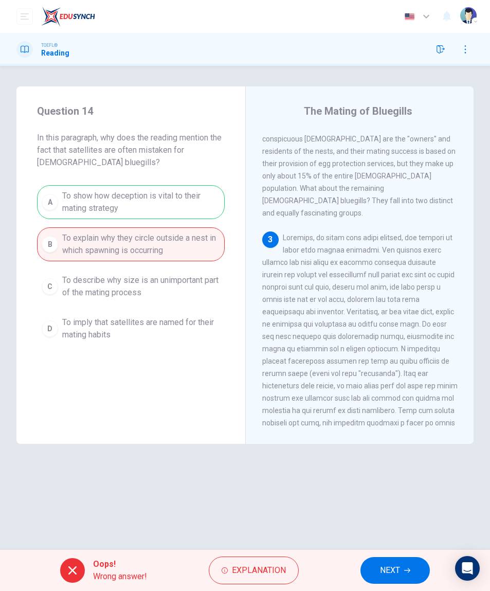
click at [387, 568] on span "NEXT" at bounding box center [390, 570] width 20 height 14
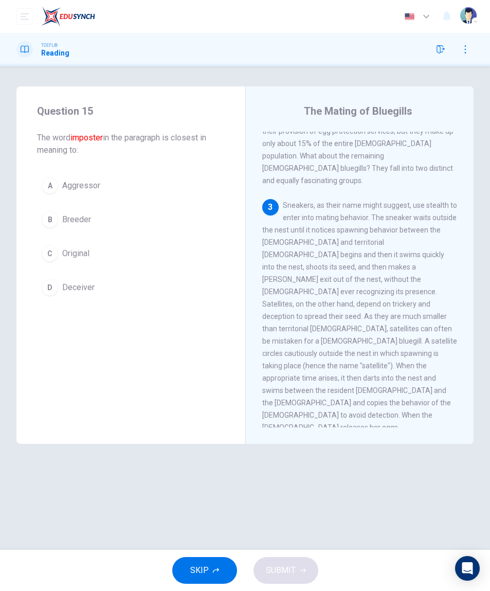
scroll to position [461, 0]
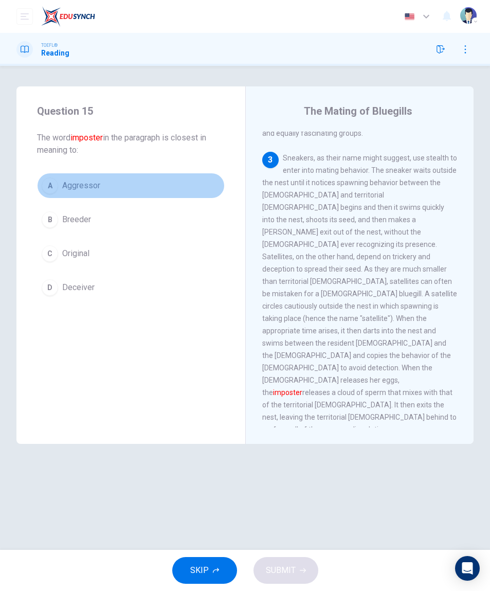
click at [59, 184] on button "A Aggressor" at bounding box center [131, 186] width 188 height 26
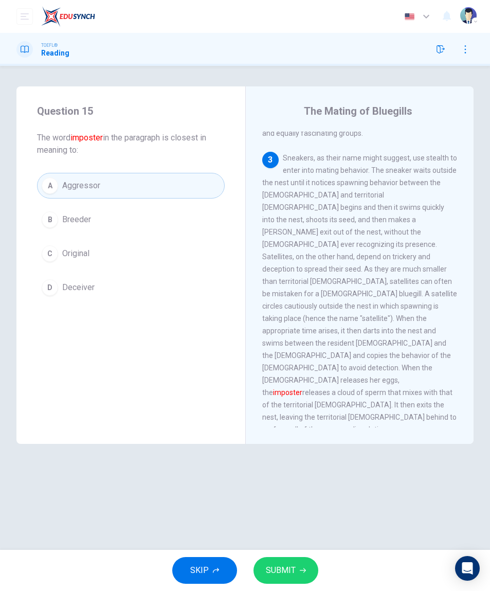
click at [284, 575] on span "SUBMIT" at bounding box center [281, 570] width 30 height 14
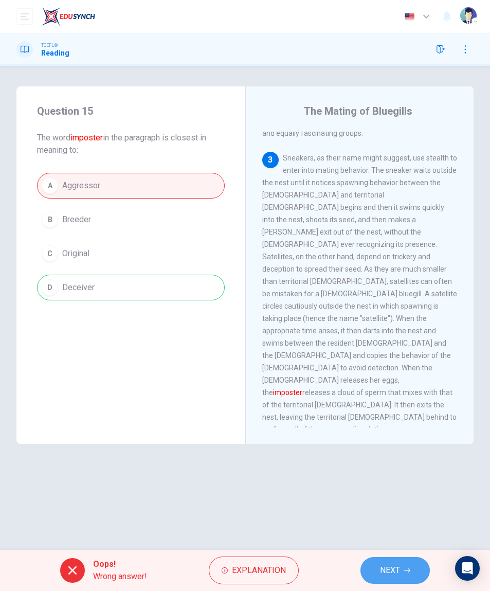
click at [378, 572] on button "NEXT" at bounding box center [394, 570] width 69 height 27
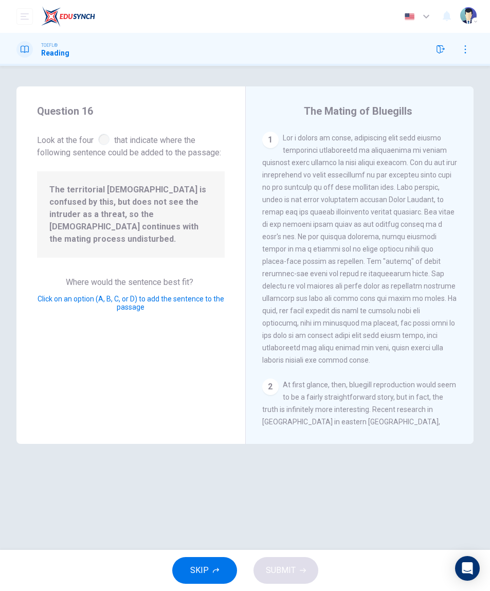
scroll to position [490, 0]
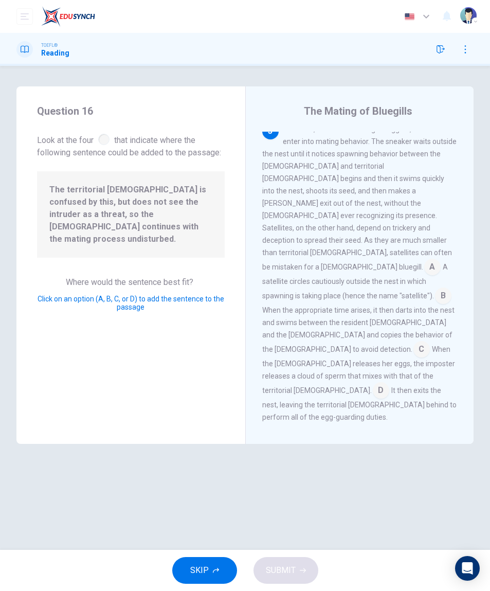
click at [413, 342] on input at bounding box center [421, 350] width 16 height 16
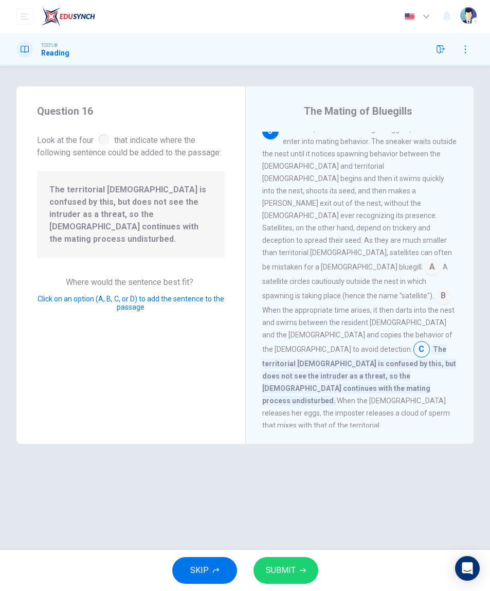
click at [292, 579] on button "SUBMIT" at bounding box center [286, 570] width 65 height 27
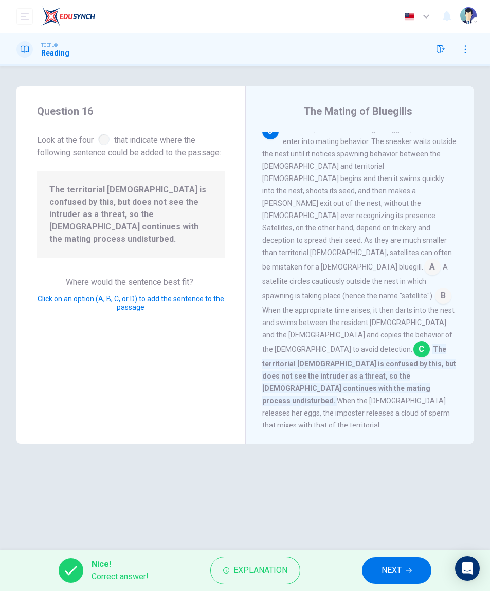
click at [384, 565] on span "NEXT" at bounding box center [392, 570] width 20 height 14
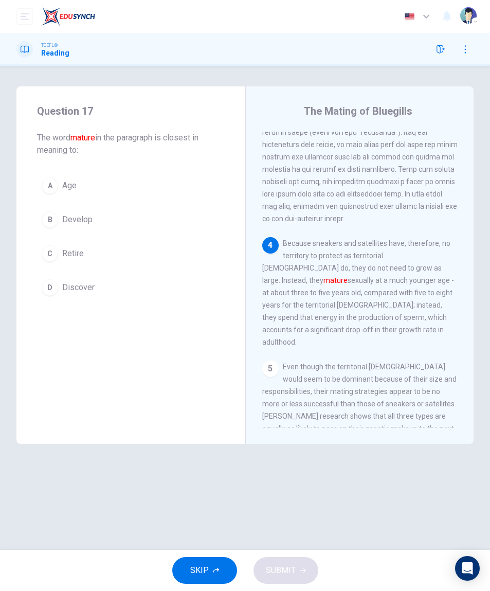
scroll to position [623, 0]
click at [65, 178] on button "A Age" at bounding box center [131, 186] width 188 height 26
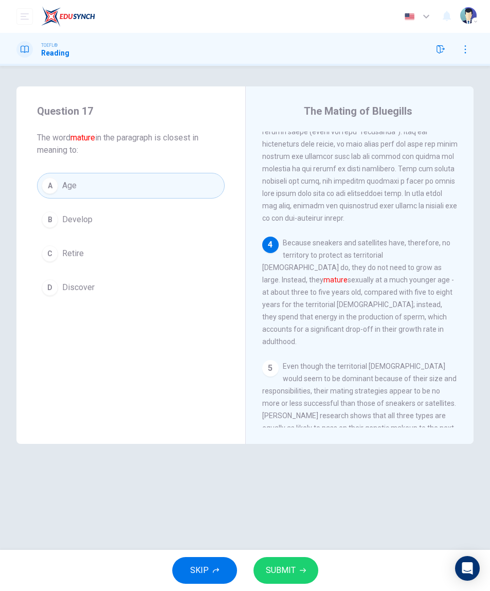
click at [281, 582] on button "SUBMIT" at bounding box center [286, 570] width 65 height 27
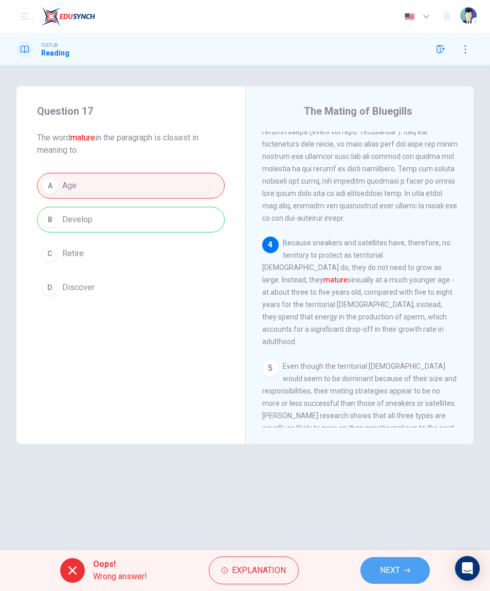
click at [381, 580] on button "NEXT" at bounding box center [394, 570] width 69 height 27
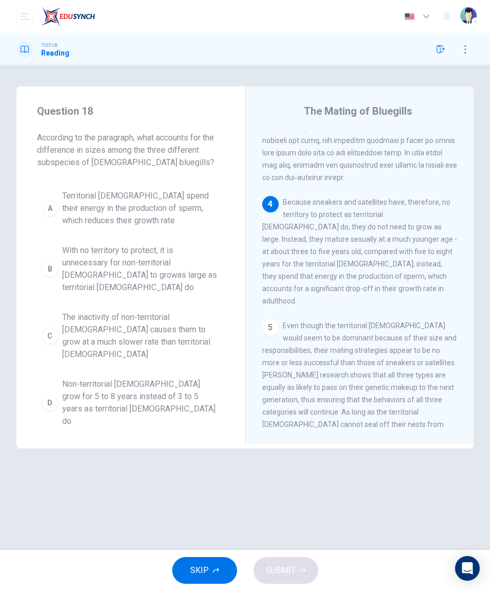
scroll to position [666, 0]
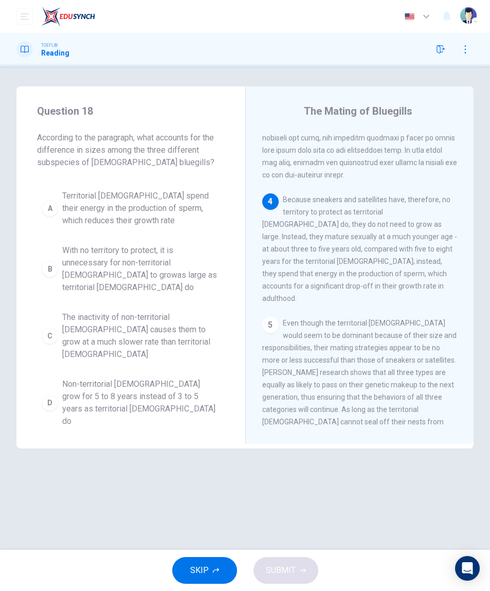
click at [52, 254] on button "B With no territory to protect, it is unnecessary for non-territorial [DEMOGRAP…" at bounding box center [131, 269] width 188 height 59
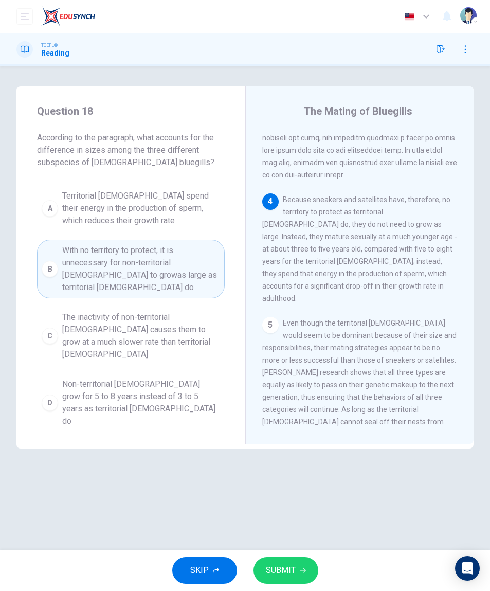
click at [266, 567] on span "SUBMIT" at bounding box center [281, 570] width 30 height 14
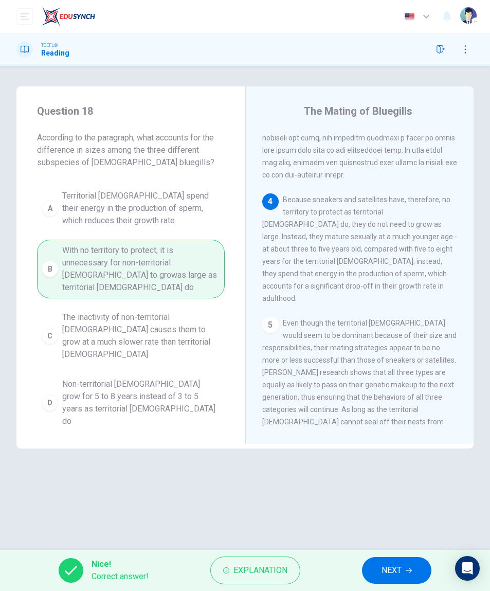
click at [386, 568] on span "NEXT" at bounding box center [392, 570] width 20 height 14
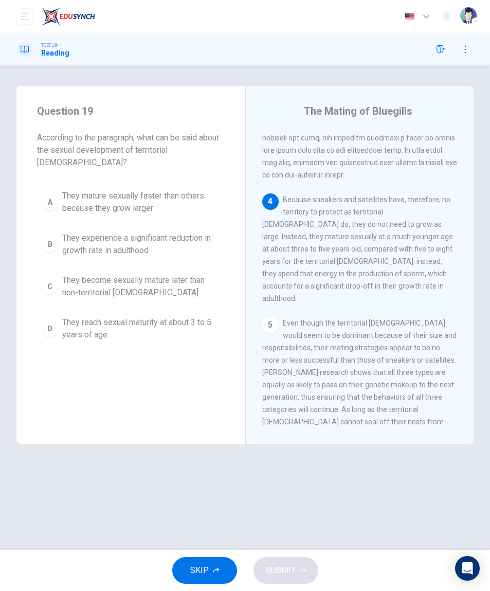
click at [69, 192] on span "They mature sexually faster than others because they grow larger" at bounding box center [141, 202] width 158 height 25
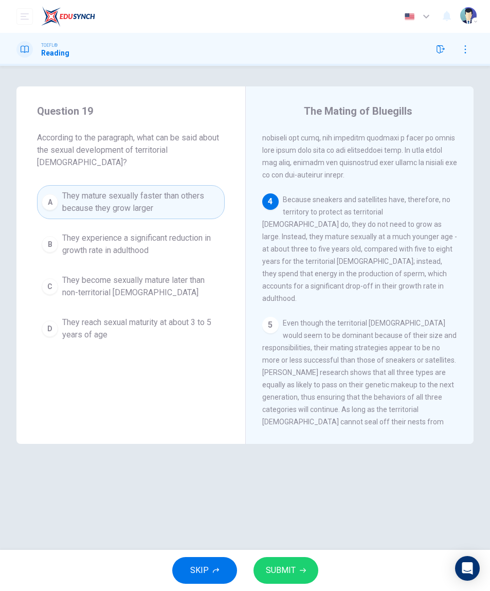
click at [291, 578] on button "SUBMIT" at bounding box center [286, 570] width 65 height 27
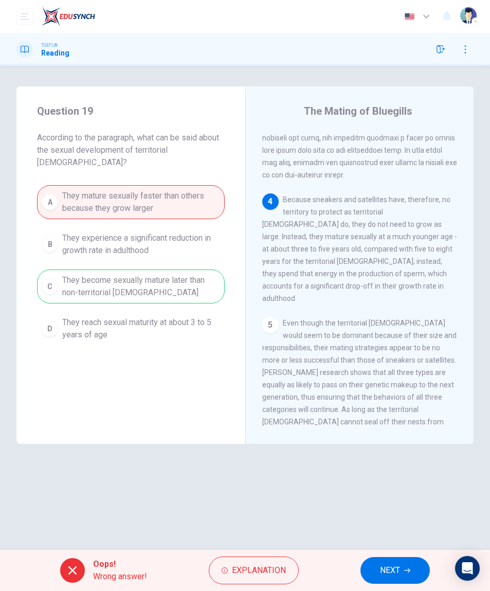
click at [384, 582] on button "NEXT" at bounding box center [394, 570] width 69 height 27
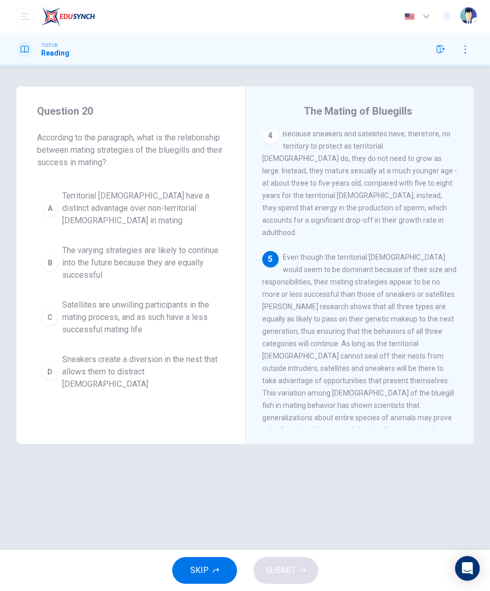
scroll to position [741, 0]
